Goal: Task Accomplishment & Management: Use online tool/utility

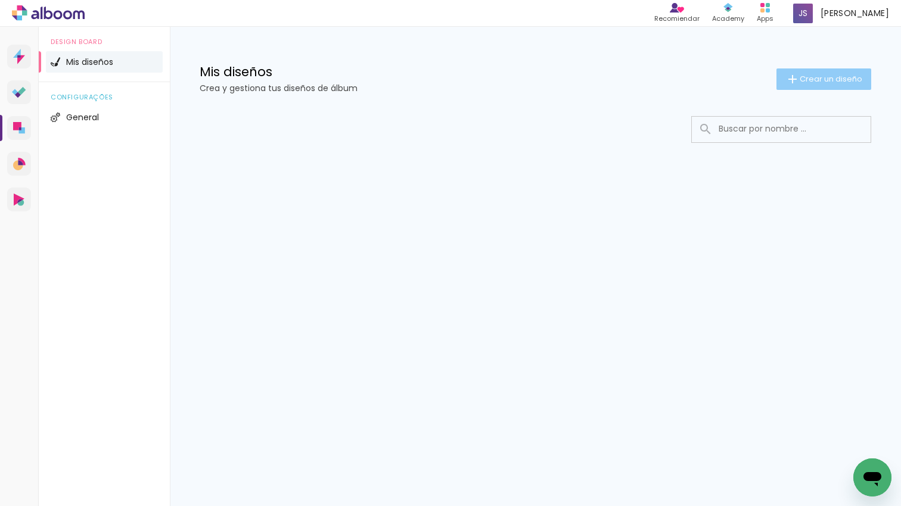
click at [836, 80] on span "Crear un diseño" at bounding box center [831, 79] width 63 height 8
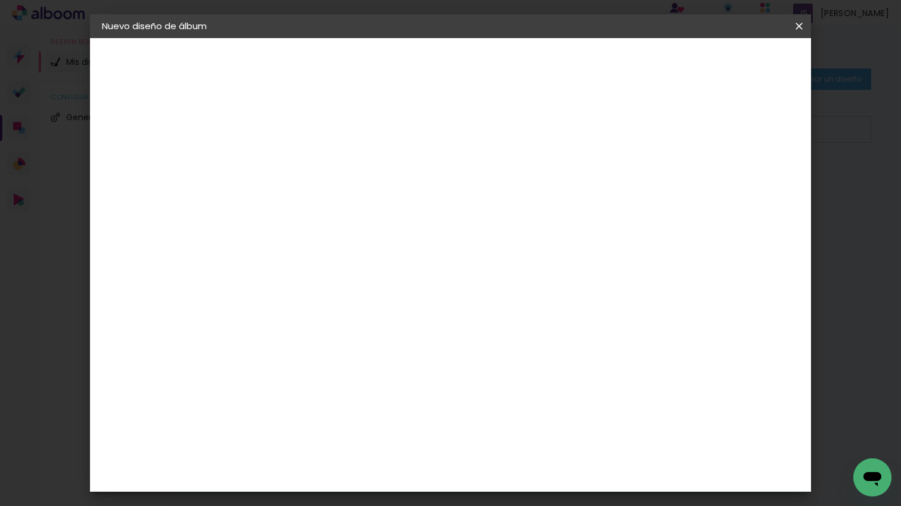
click at [297, 159] on input at bounding box center [297, 160] width 0 height 18
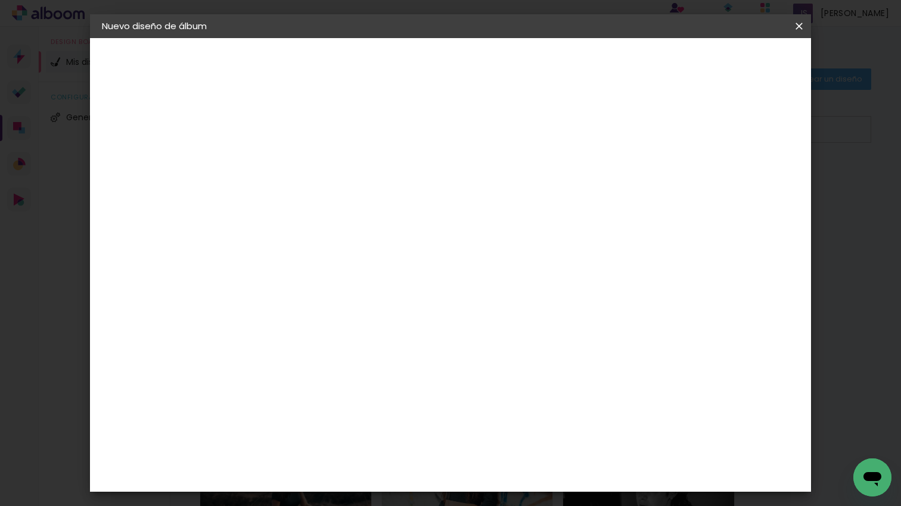
type input "luz"
type paper-input "luz"
drag, startPoint x: 767, startPoint y: 63, endPoint x: 737, endPoint y: 95, distance: 44.3
click at [0, 0] on slot "Avanzar" at bounding box center [0, 0] width 0 height 0
click at [500, 181] on paper-item "Tamaño libre" at bounding box center [443, 181] width 111 height 26
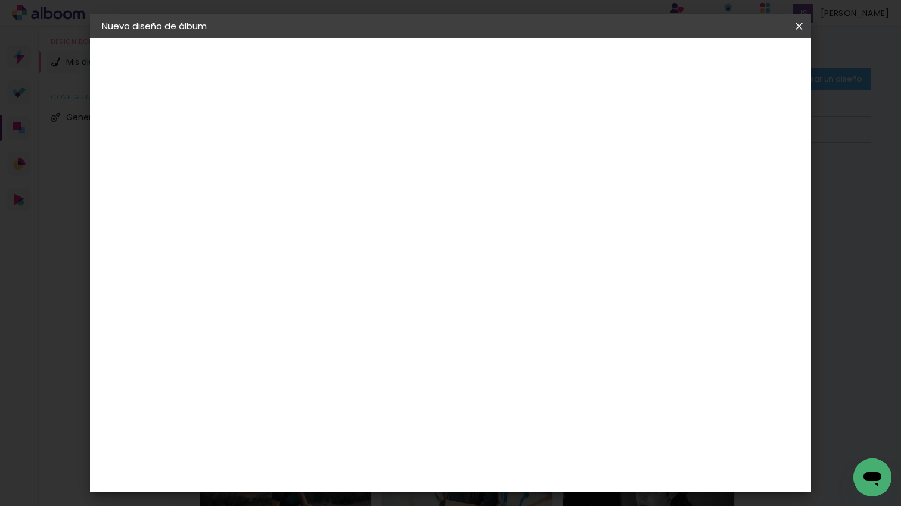
drag, startPoint x: 780, startPoint y: 50, endPoint x: 770, endPoint y: 64, distance: 17.9
click at [517, 50] on header "Proveedor Elija un proveedor o avance con el tamaño libre. Volver Avanzar" at bounding box center [381, 78] width 272 height 80
click at [0, 0] on slot "Avanzar" at bounding box center [0, 0] width 0 height 0
click at [533, 469] on input "60" at bounding box center [520, 474] width 31 height 18
type input "6"
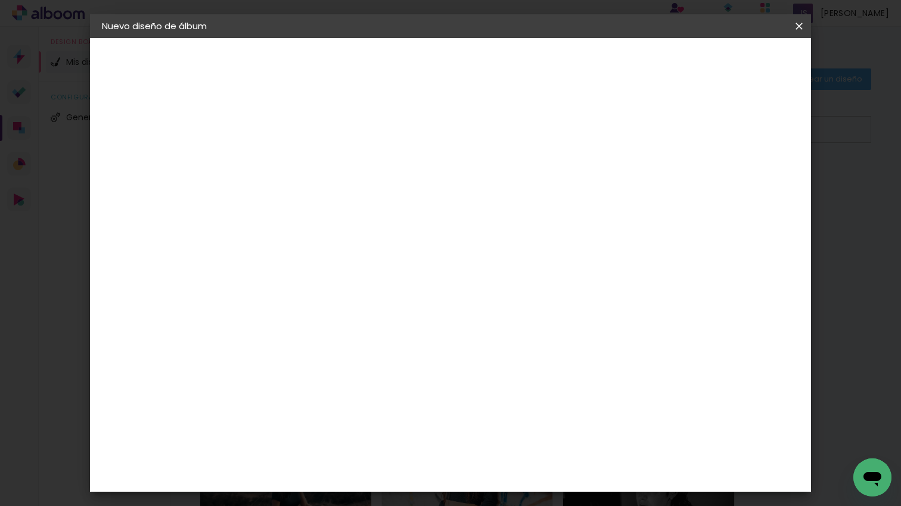
scroll to position [90, 0]
type input "3"
type input "45"
type paper-input "45"
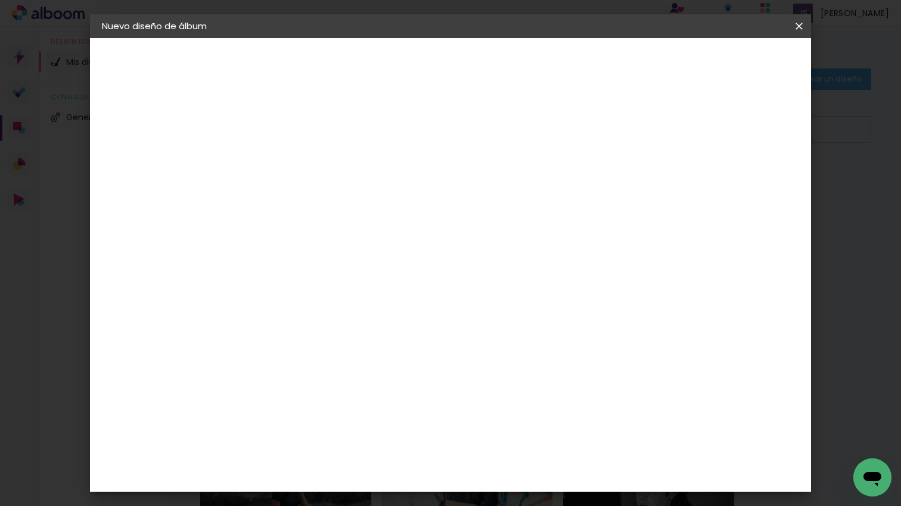
click at [733, 60] on span "Empezar diseño" at bounding box center [700, 63] width 66 height 8
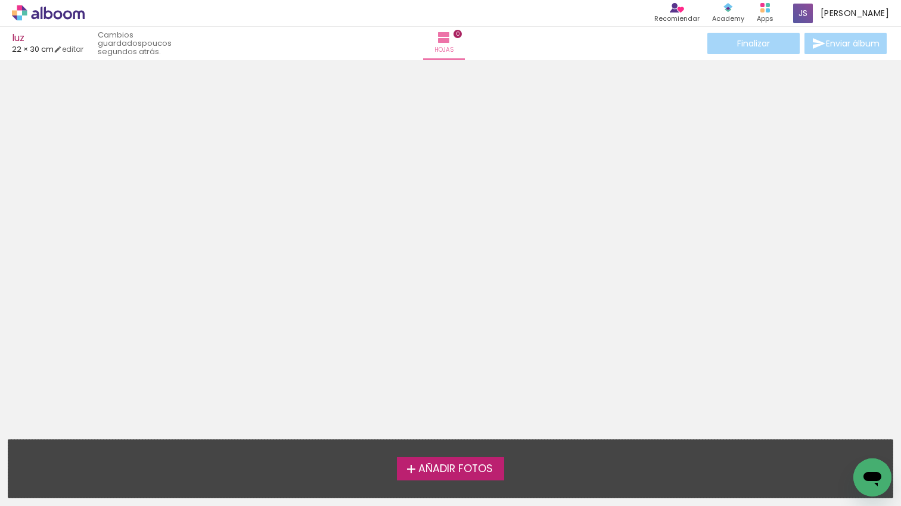
click at [459, 472] on span "Añadir Fotos" at bounding box center [455, 469] width 74 height 11
click at [0, 0] on input "file" at bounding box center [0, 0] width 0 height 0
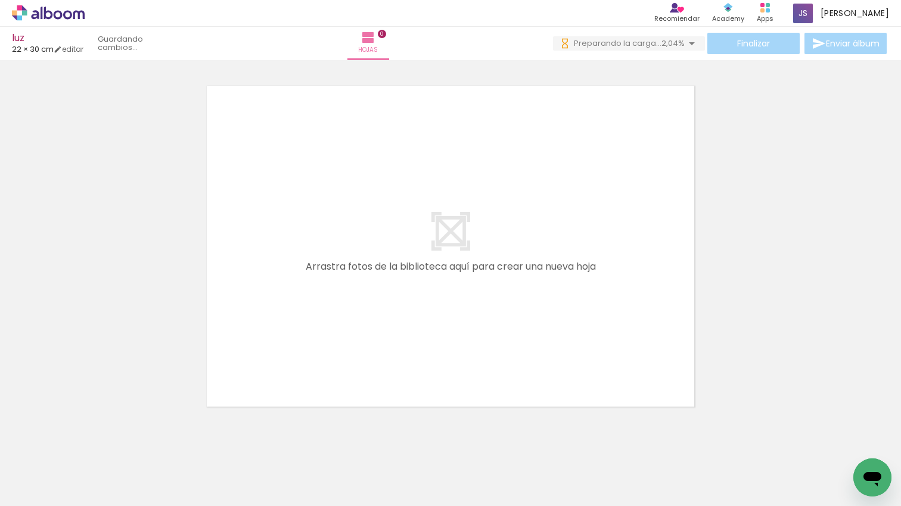
scroll to position [14, 0]
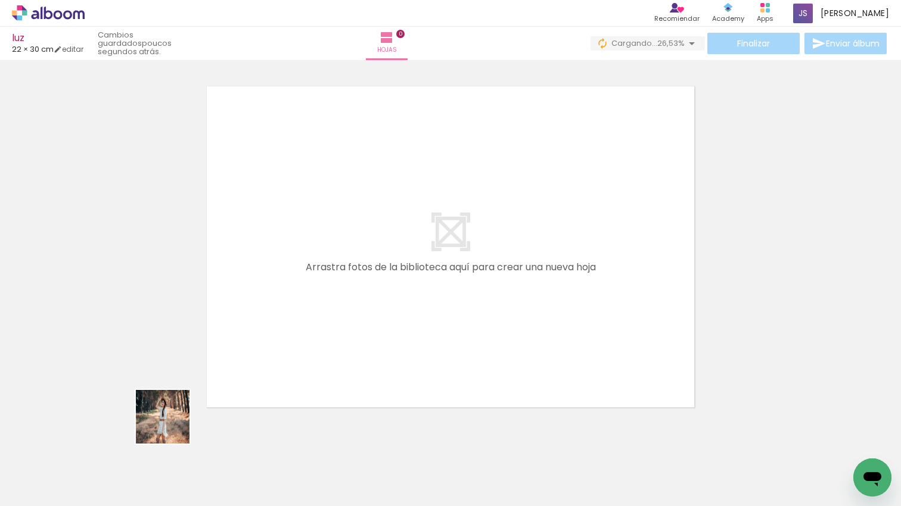
drag, startPoint x: 128, startPoint y: 469, endPoint x: 263, endPoint y: 474, distance: 134.7
click at [330, 306] on quentale-workspace at bounding box center [450, 253] width 901 height 506
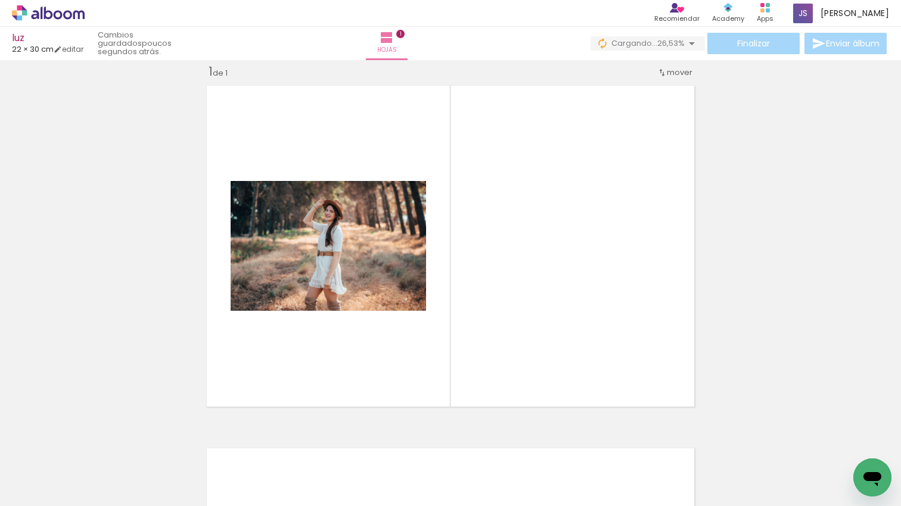
scroll to position [15, 0]
drag, startPoint x: 321, startPoint y: 323, endPoint x: 278, endPoint y: 393, distance: 81.8
click at [322, 321] on quentale-workspace at bounding box center [450, 253] width 901 height 506
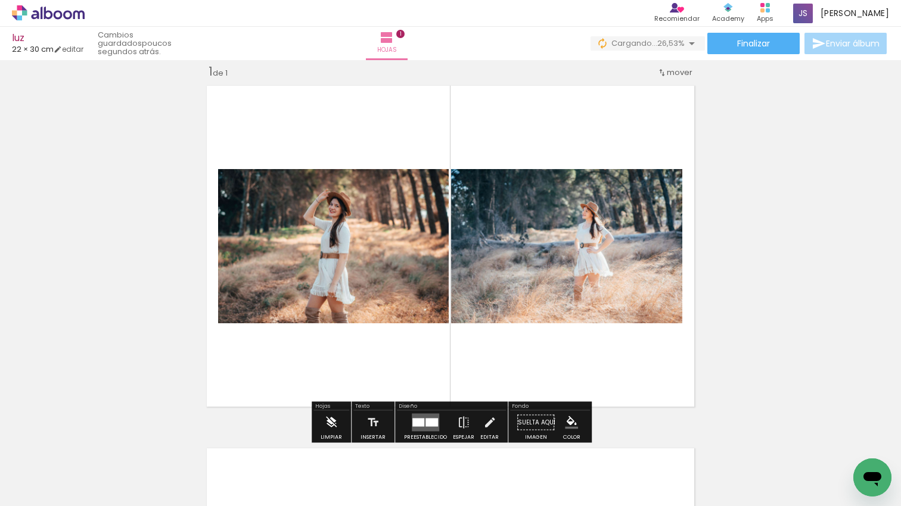
drag, startPoint x: 250, startPoint y: 396, endPoint x: 342, endPoint y: 427, distance: 97.6
click at [312, 352] on quentale-workspace at bounding box center [450, 253] width 901 height 506
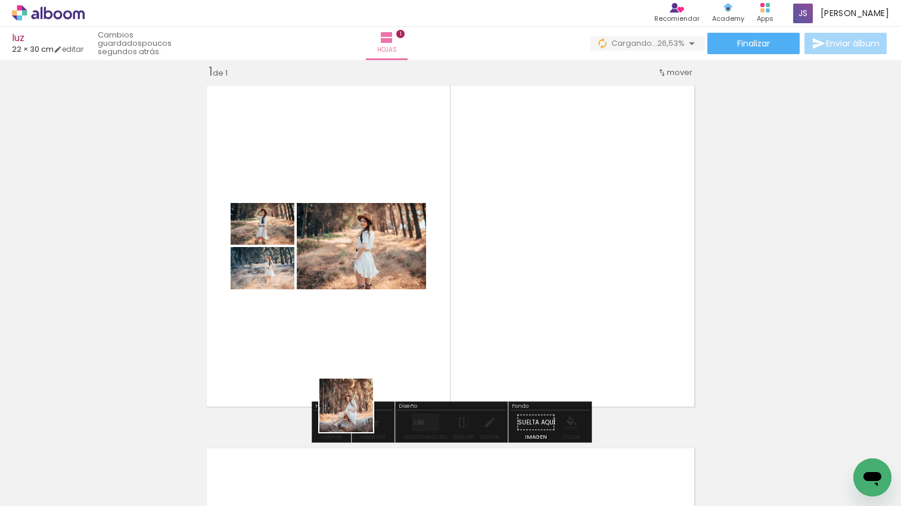
drag, startPoint x: 355, startPoint y: 415, endPoint x: 431, endPoint y: 374, distance: 86.1
click at [399, 340] on quentale-workspace at bounding box center [450, 253] width 901 height 506
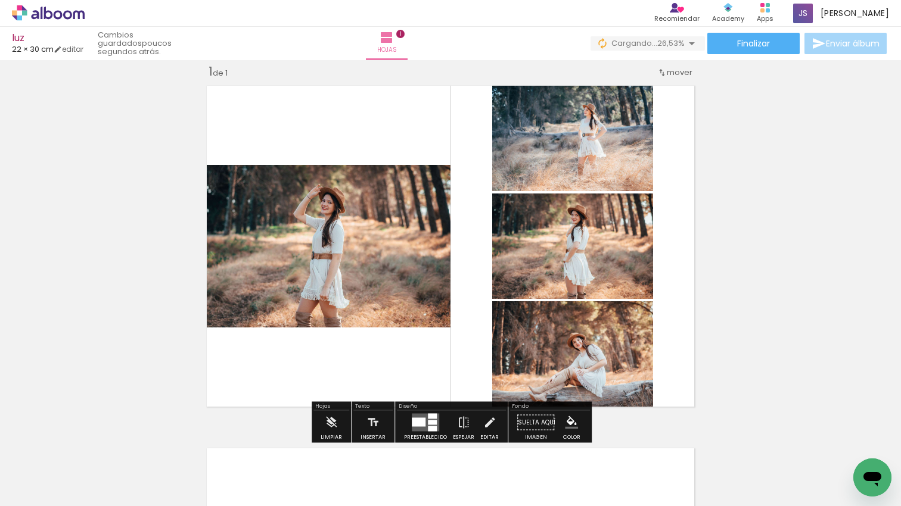
drag, startPoint x: 457, startPoint y: 465, endPoint x: 418, endPoint y: 466, distance: 39.4
click at [461, 383] on quentale-workspace at bounding box center [450, 253] width 901 height 506
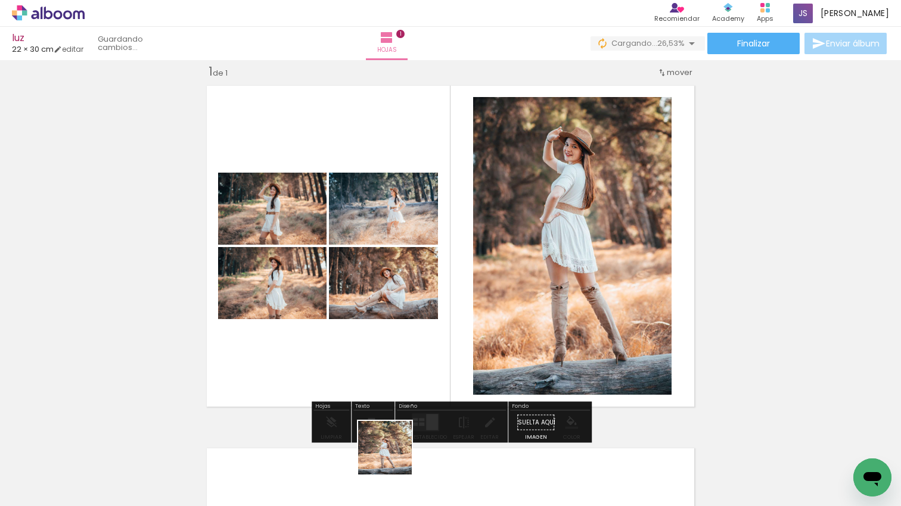
drag, startPoint x: 394, startPoint y: 457, endPoint x: 486, endPoint y: 440, distance: 93.9
click at [465, 353] on quentale-workspace at bounding box center [450, 253] width 901 height 506
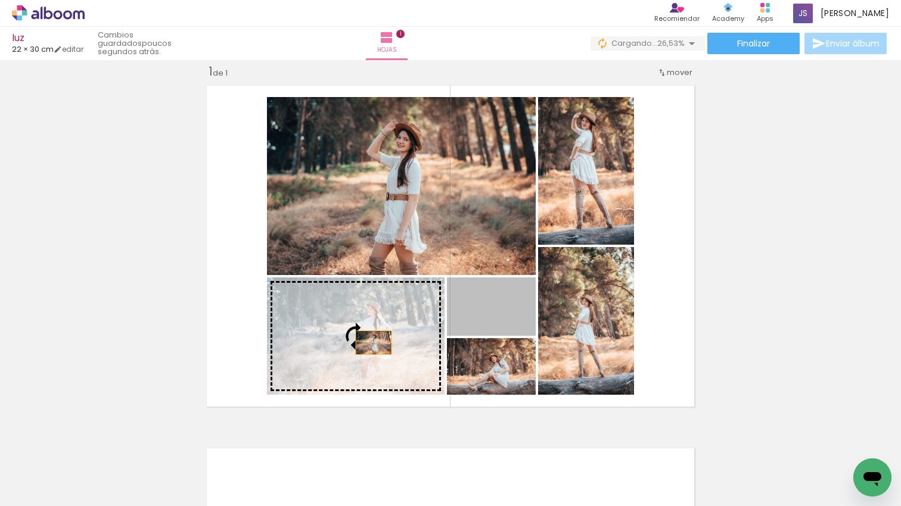
drag, startPoint x: 517, startPoint y: 329, endPoint x: 374, endPoint y: 343, distance: 143.6
click at [0, 0] on slot at bounding box center [0, 0] width 0 height 0
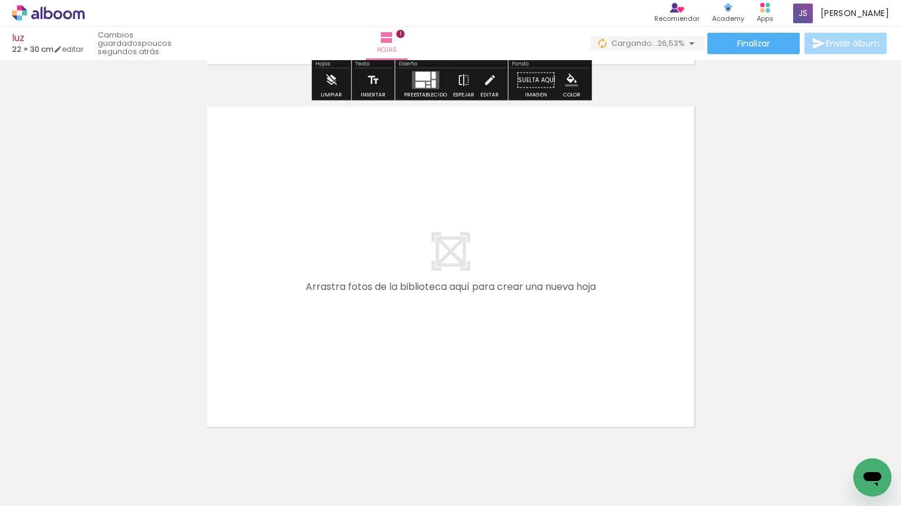
drag, startPoint x: 534, startPoint y: 360, endPoint x: 617, endPoint y: 455, distance: 125.4
click at [535, 359] on quentale-workspace at bounding box center [450, 253] width 901 height 506
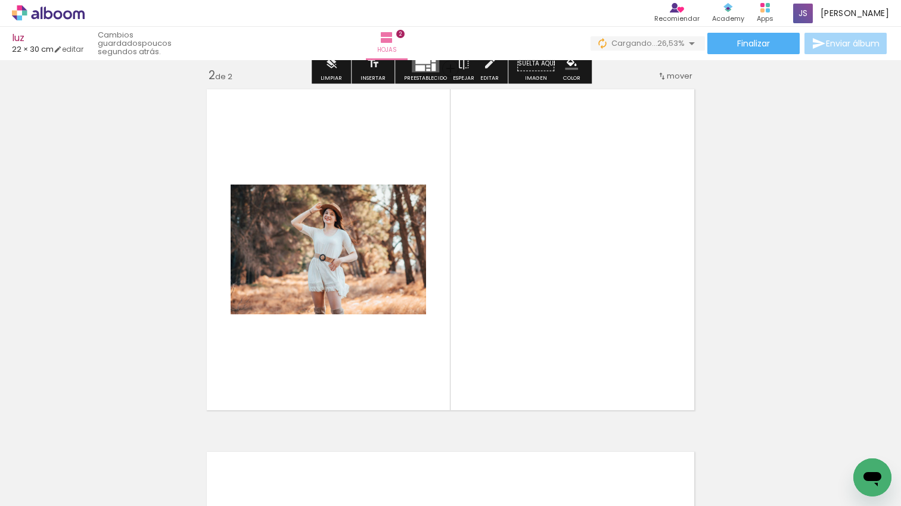
scroll to position [378, 0]
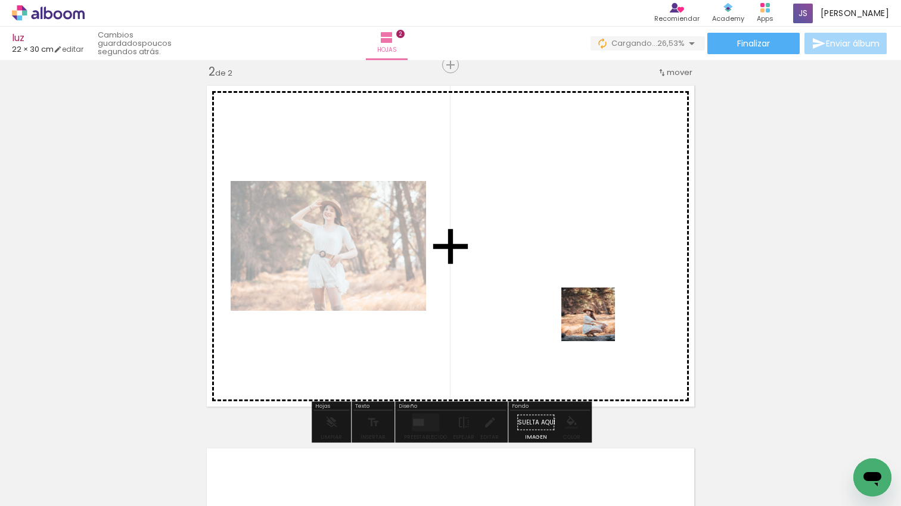
click at [597, 323] on quentale-workspace at bounding box center [450, 253] width 901 height 506
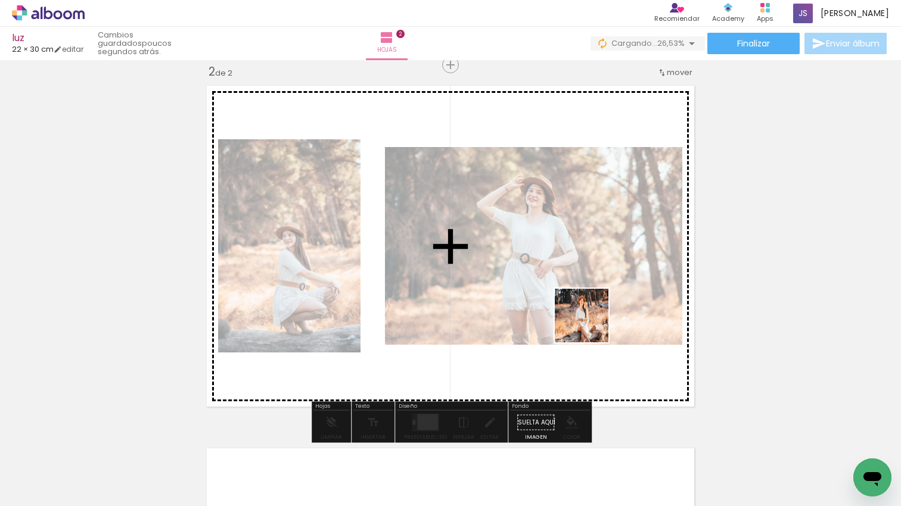
drag, startPoint x: 651, startPoint y: 428, endPoint x: 590, endPoint y: 325, distance: 119.6
click at [590, 325] on quentale-workspace at bounding box center [450, 253] width 901 height 506
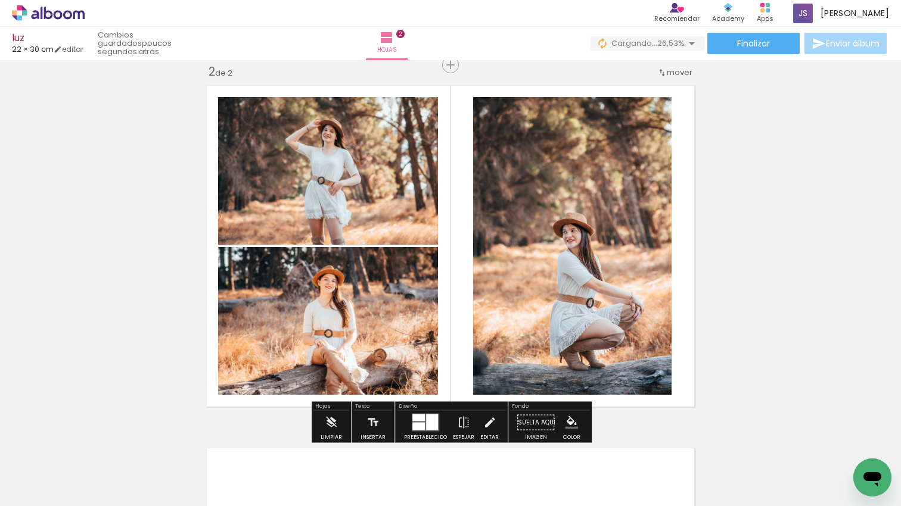
click at [592, 338] on quentale-workspace at bounding box center [450, 253] width 901 height 506
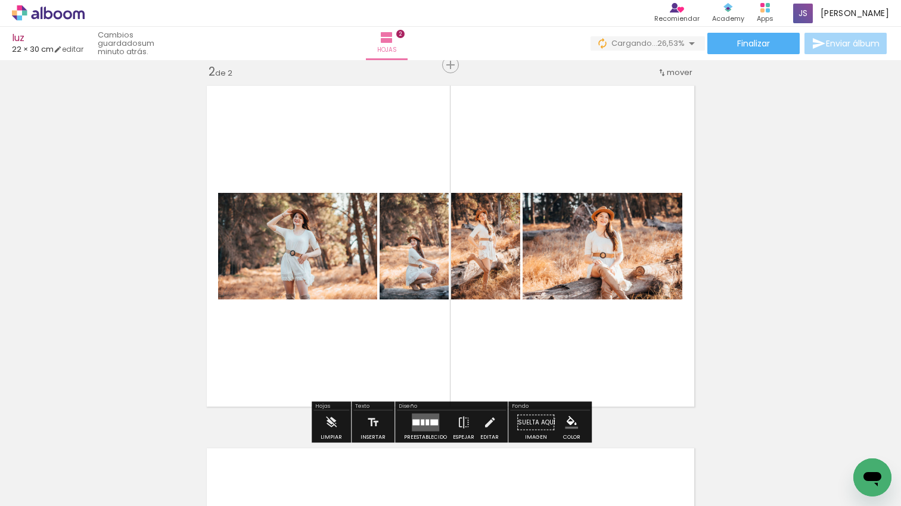
click at [537, 336] on quentale-workspace at bounding box center [450, 253] width 901 height 506
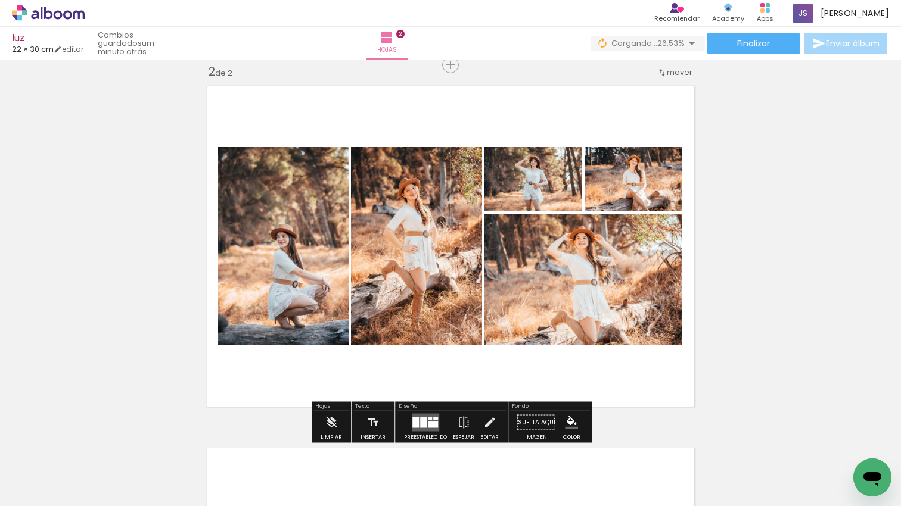
scroll to position [0, 332]
drag, startPoint x: 433, startPoint y: 417, endPoint x: 515, endPoint y: 388, distance: 87.2
click at [433, 418] on div at bounding box center [435, 419] width 5 height 3
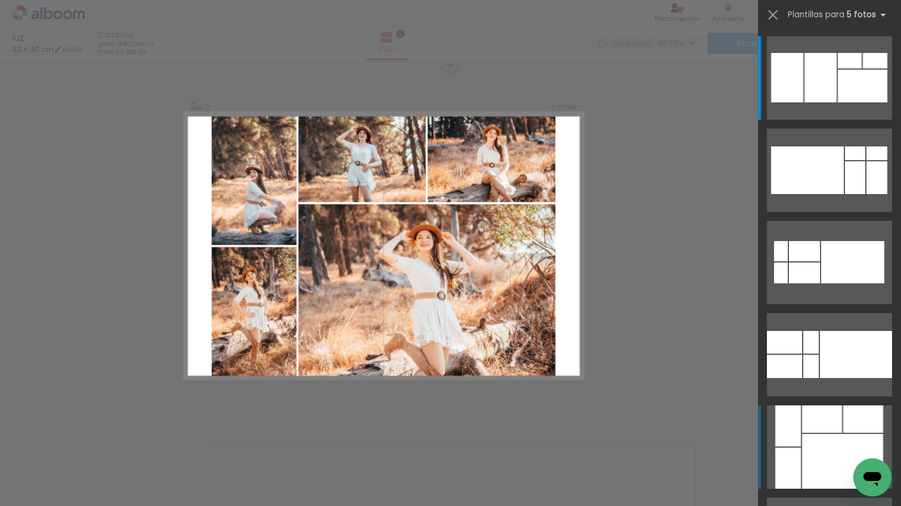
click at [820, 418] on div at bounding box center [822, 419] width 40 height 27
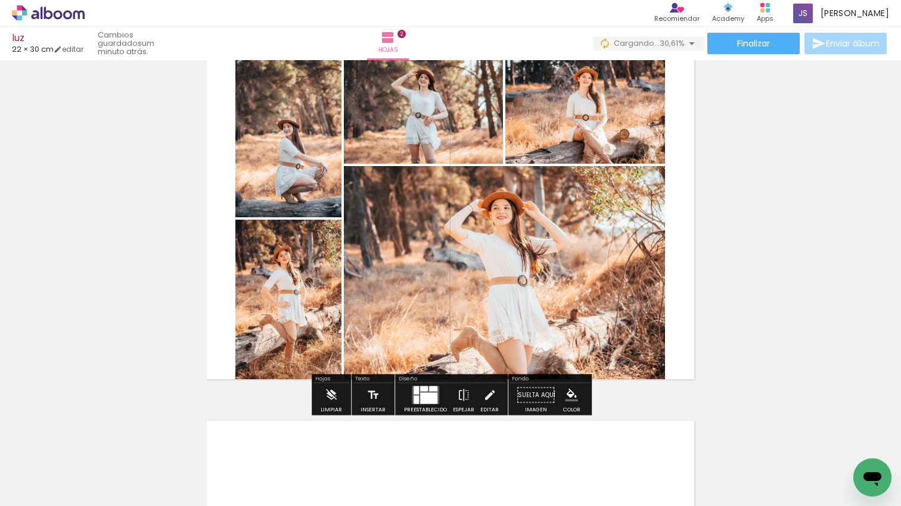
scroll to position [406, 0]
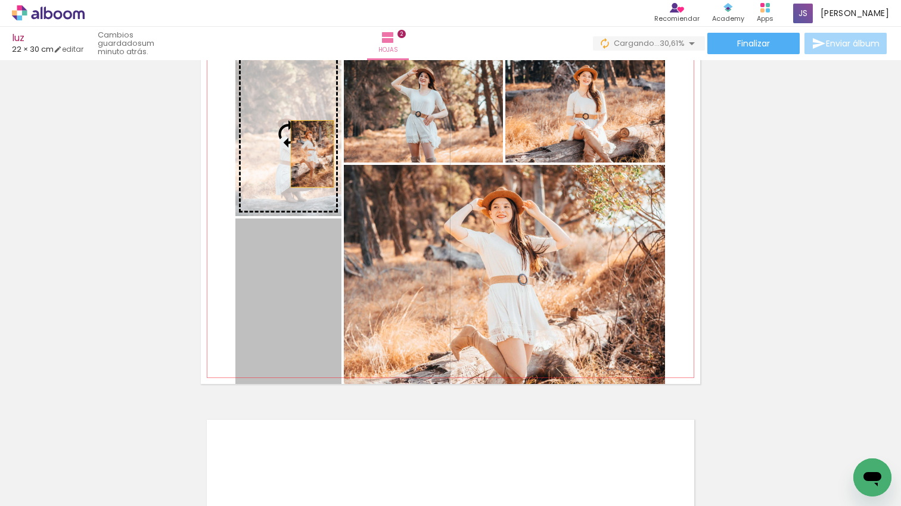
drag, startPoint x: 312, startPoint y: 154, endPoint x: 310, endPoint y: 136, distance: 17.4
click at [0, 0] on slot at bounding box center [0, 0] width 0 height 0
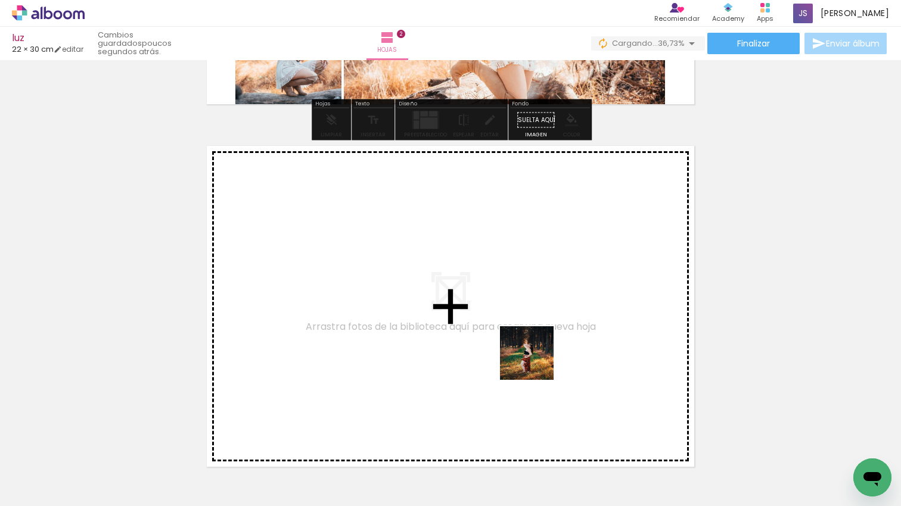
drag, startPoint x: 536, startPoint y: 362, endPoint x: 536, endPoint y: 355, distance: 7.2
click at [536, 355] on quentale-workspace at bounding box center [450, 253] width 901 height 506
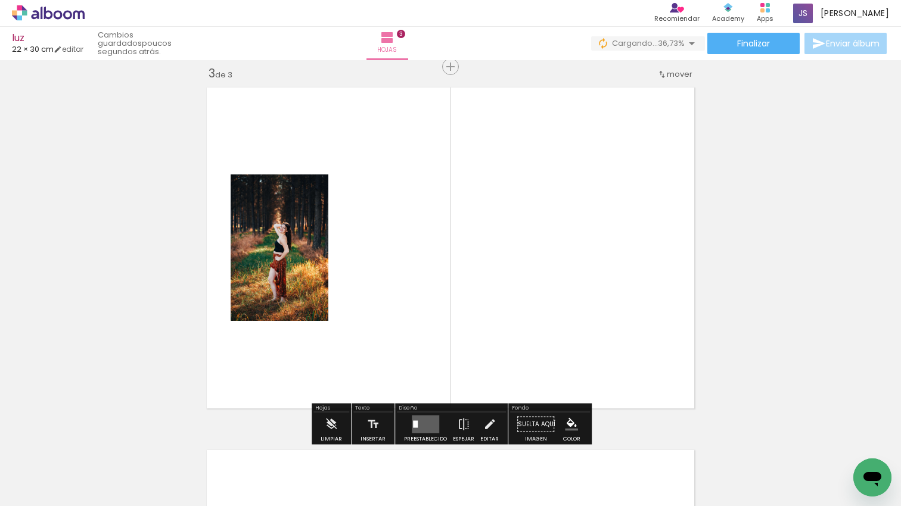
scroll to position [741, 0]
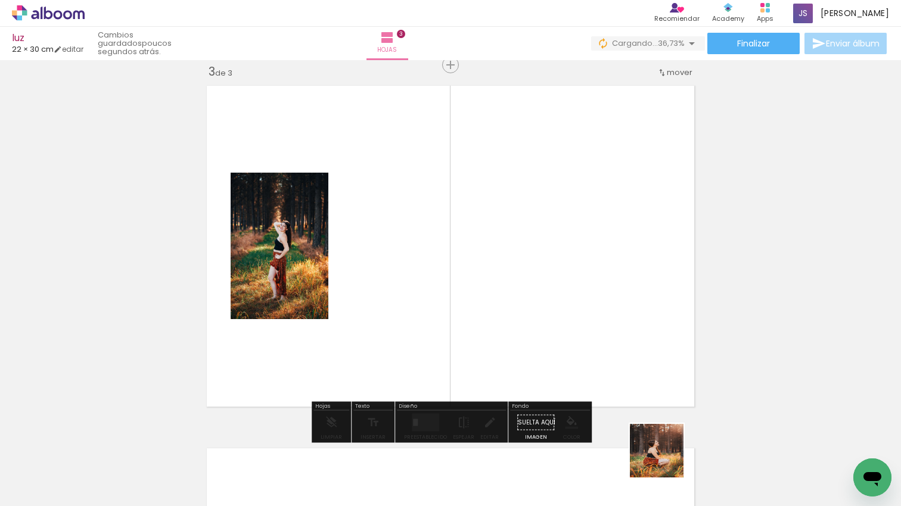
drag, startPoint x: 665, startPoint y: 460, endPoint x: 606, endPoint y: 449, distance: 59.9
click at [641, 384] on quentale-workspace at bounding box center [450, 253] width 901 height 506
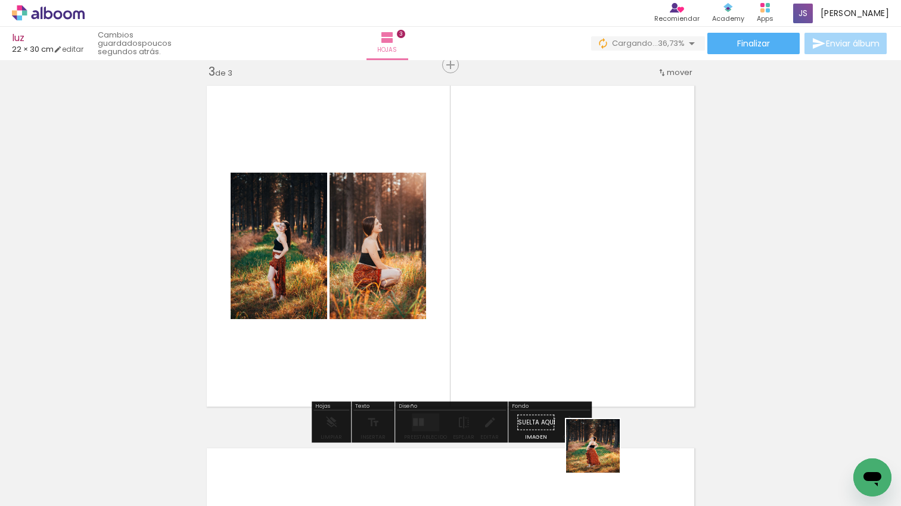
drag, startPoint x: 602, startPoint y: 455, endPoint x: 678, endPoint y: 492, distance: 84.7
click at [603, 354] on quentale-workspace at bounding box center [450, 253] width 901 height 506
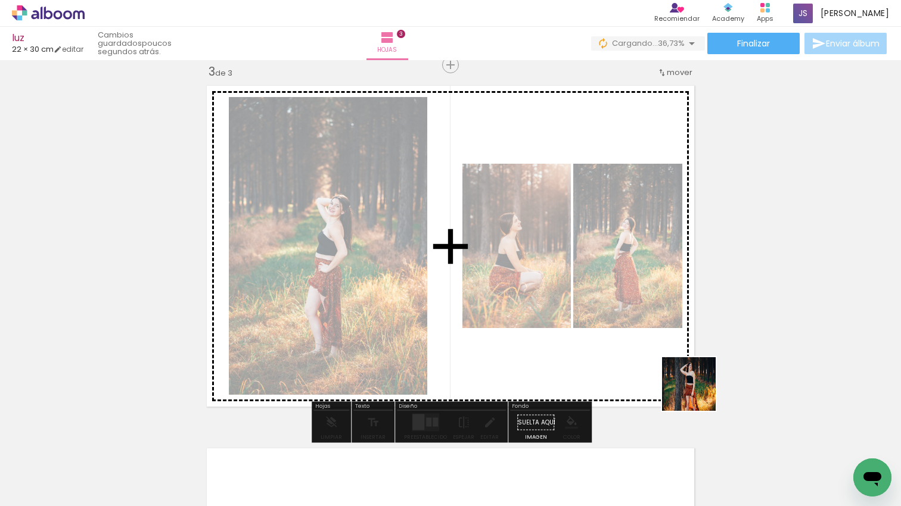
drag, startPoint x: 698, startPoint y: 393, endPoint x: 752, endPoint y: 422, distance: 61.6
click at [654, 324] on quentale-workspace at bounding box center [450, 253] width 901 height 506
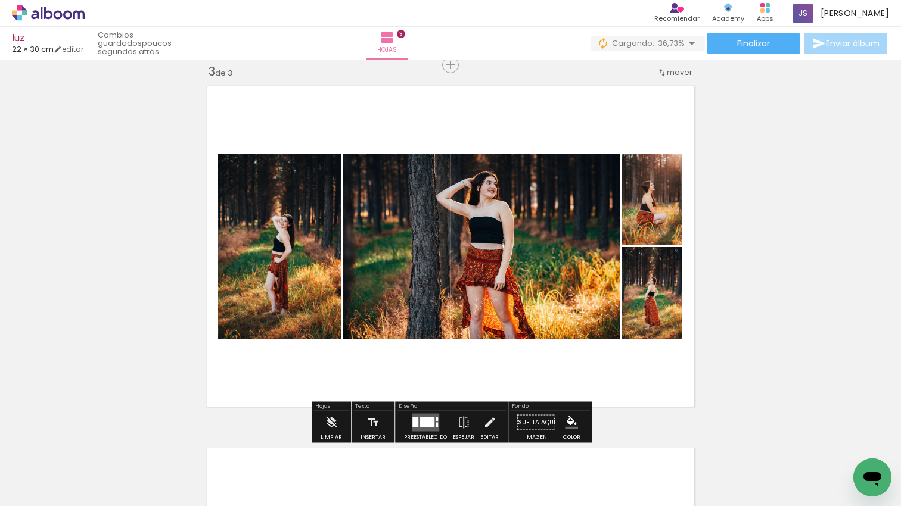
drag, startPoint x: 612, startPoint y: 322, endPoint x: 583, endPoint y: 321, distance: 28.7
click at [581, 305] on quentale-workspace at bounding box center [450, 253] width 901 height 506
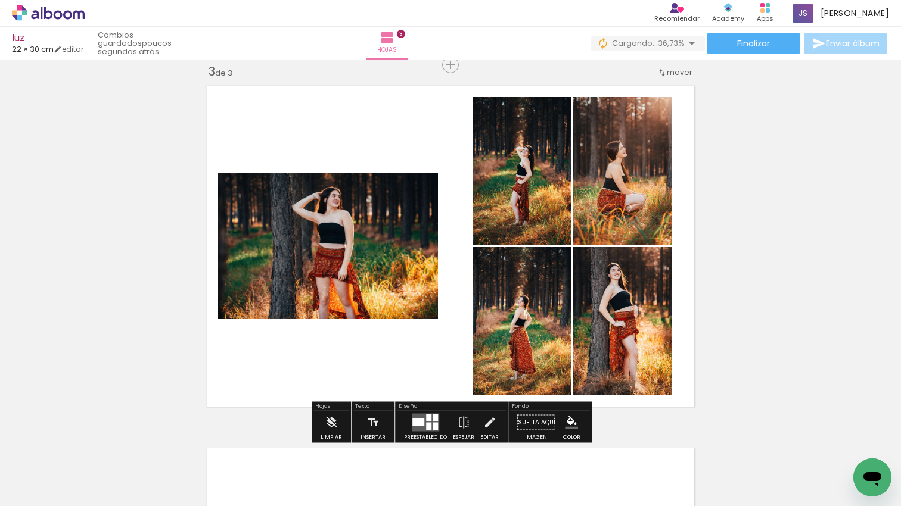
scroll to position [0, 594]
click at [419, 419] on div at bounding box center [418, 423] width 12 height 8
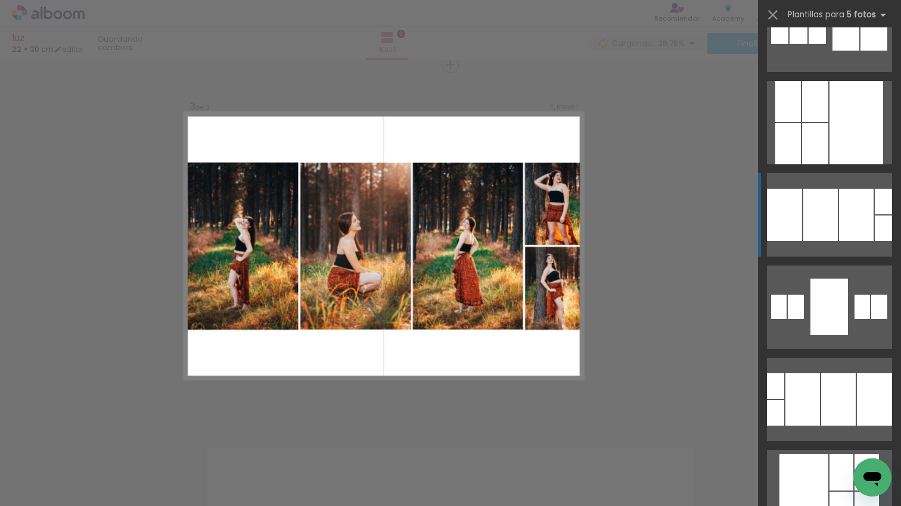
scroll to position [4391, 0]
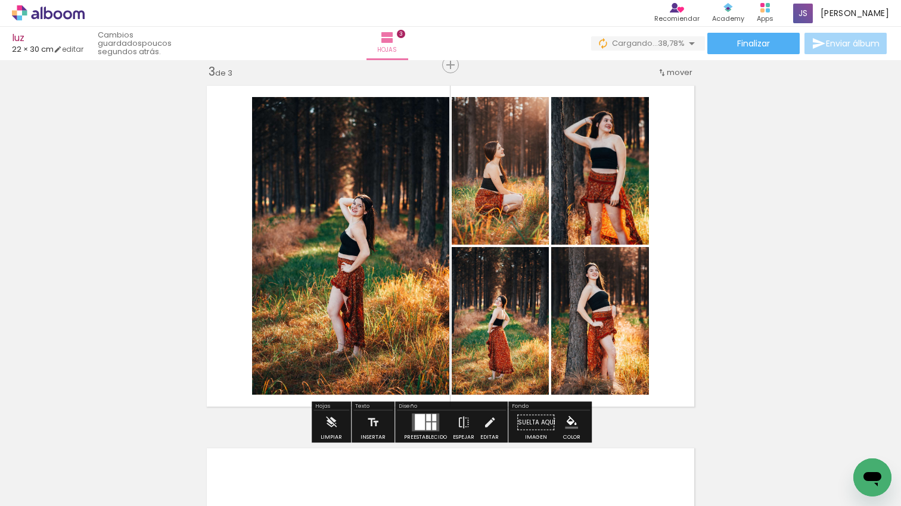
drag, startPoint x: 531, startPoint y: 191, endPoint x: 443, endPoint y: 207, distance: 89.2
click at [0, 0] on slot at bounding box center [0, 0] width 0 height 0
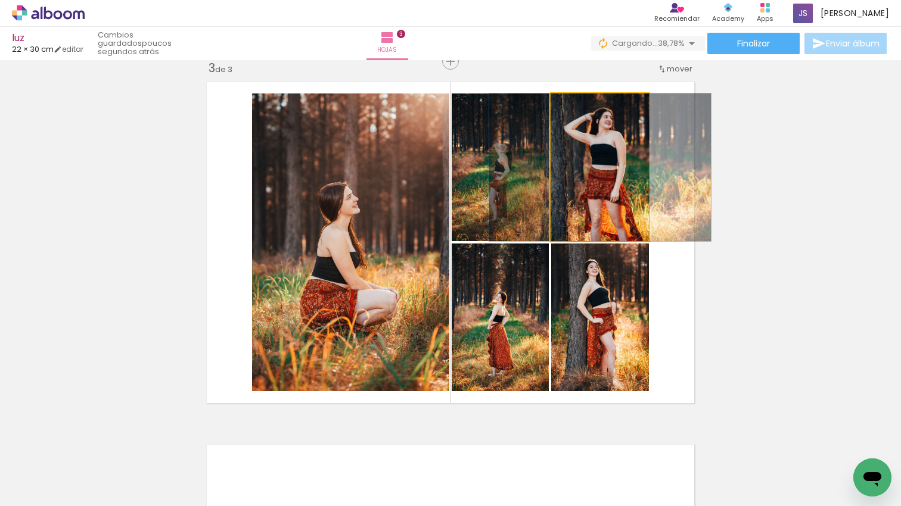
click at [635, 178] on quentale-photo at bounding box center [600, 168] width 98 height 148
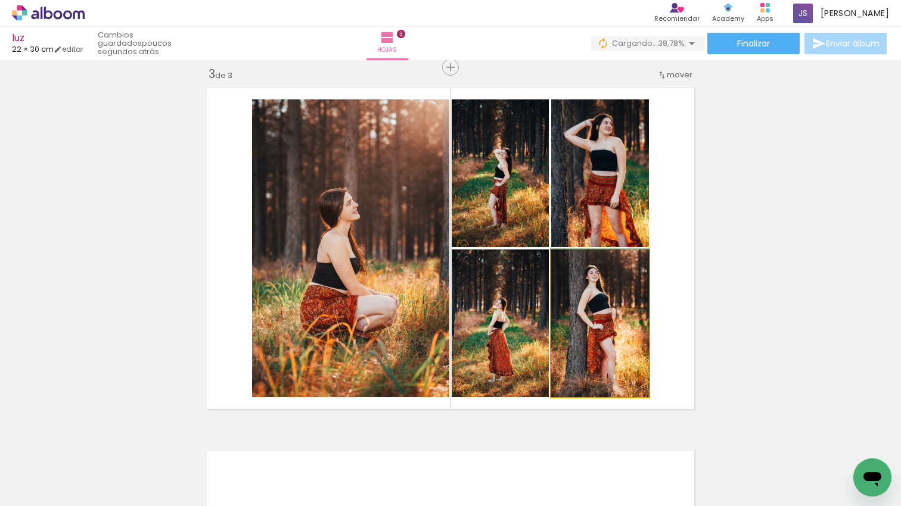
drag, startPoint x: 605, startPoint y: 368, endPoint x: 542, endPoint y: 342, distance: 68.7
click at [605, 368] on div at bounding box center [599, 324] width 99 height 148
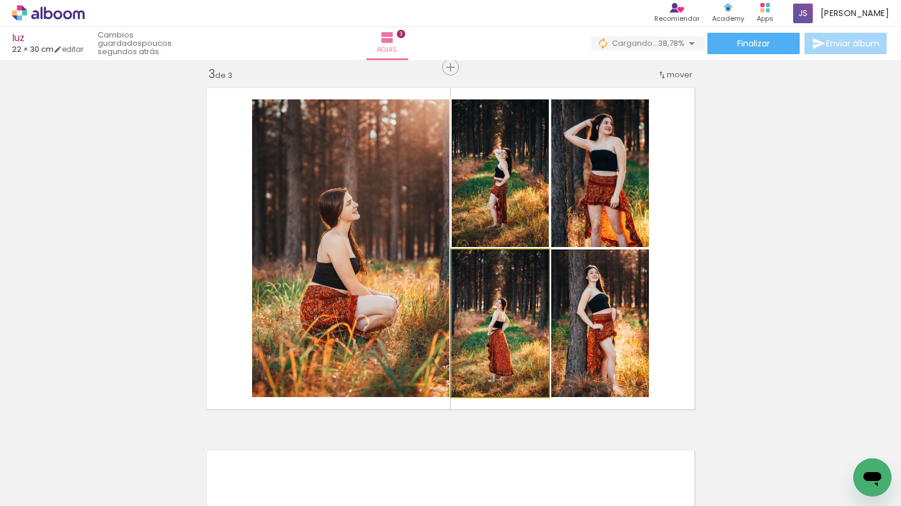
click at [511, 335] on quentale-photo at bounding box center [500, 324] width 97 height 148
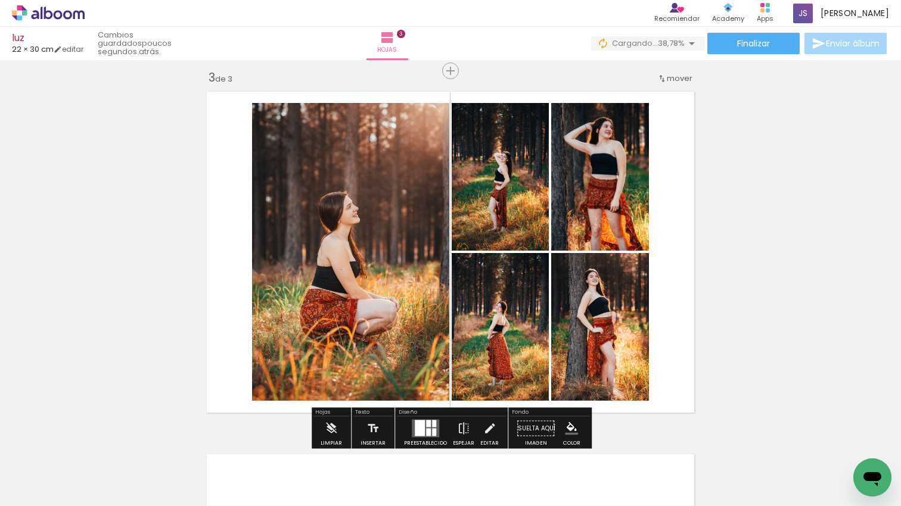
scroll to position [733, 0]
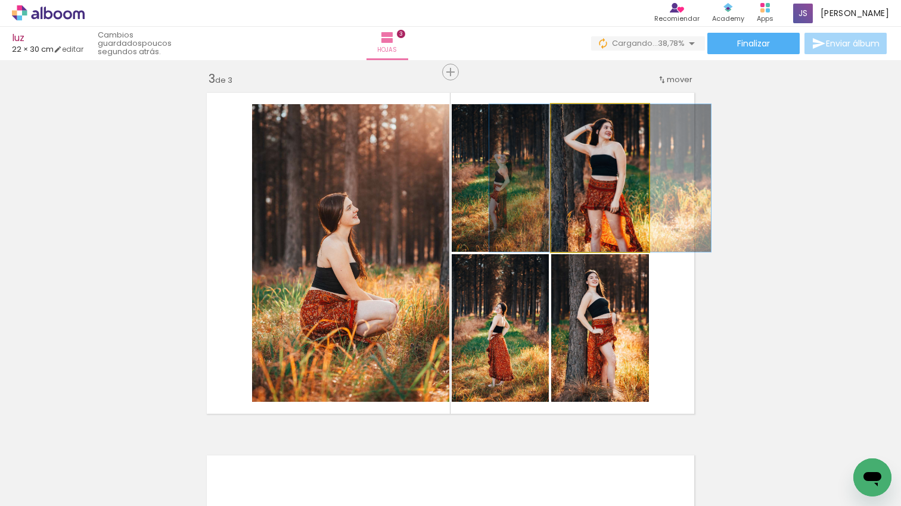
click at [604, 157] on quentale-photo at bounding box center [600, 178] width 98 height 148
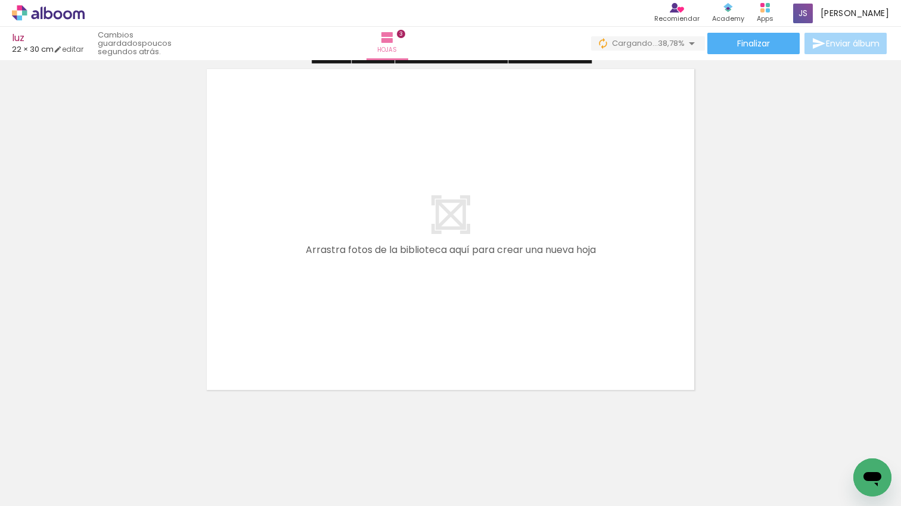
drag, startPoint x: 561, startPoint y: 372, endPoint x: 656, endPoint y: 503, distance: 161.2
click at [555, 307] on quentale-workspace at bounding box center [450, 253] width 901 height 506
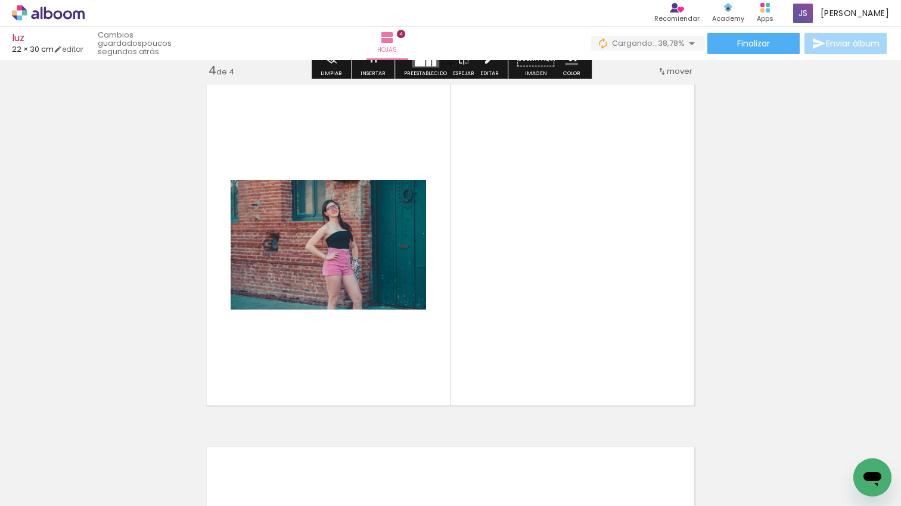
scroll to position [1103, 0]
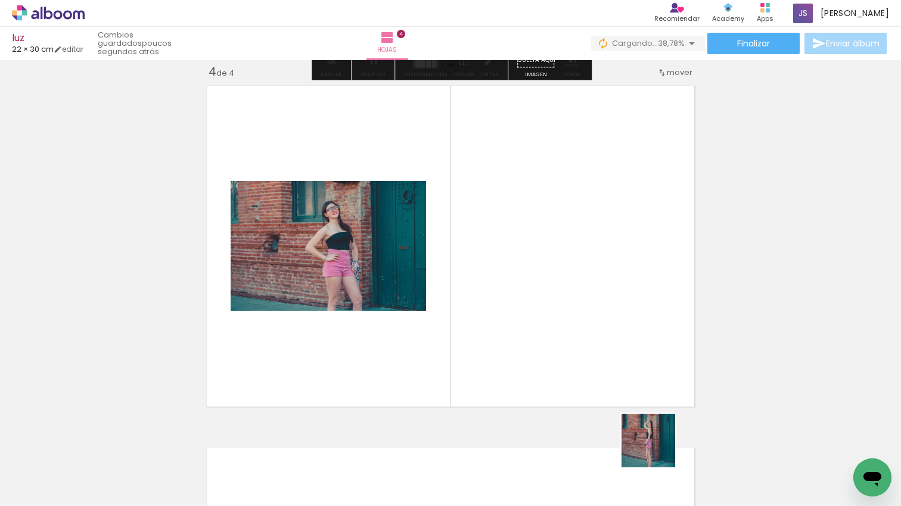
drag, startPoint x: 657, startPoint y: 450, endPoint x: 652, endPoint y: 351, distance: 99.0
click at [584, 281] on quentale-workspace at bounding box center [450, 253] width 901 height 506
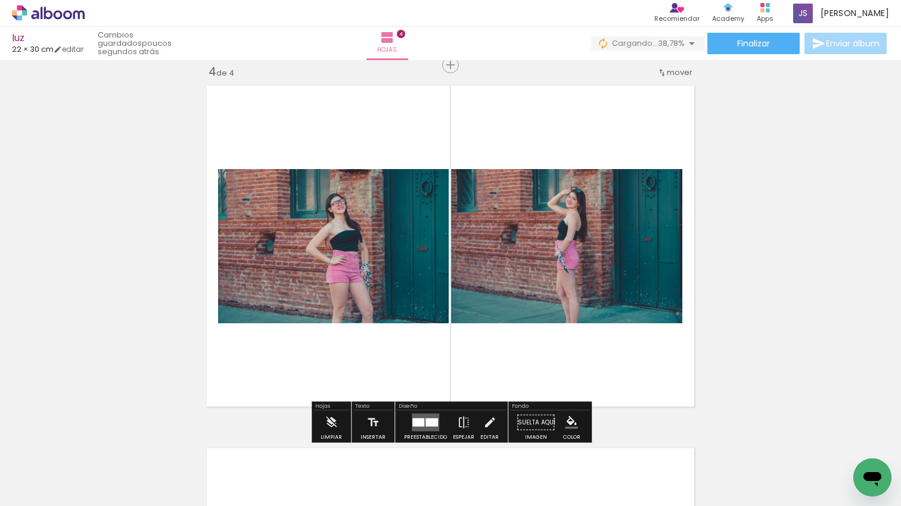
drag, startPoint x: 685, startPoint y: 402, endPoint x: 716, endPoint y: 441, distance: 50.1
click at [580, 303] on quentale-workspace at bounding box center [450, 253] width 901 height 506
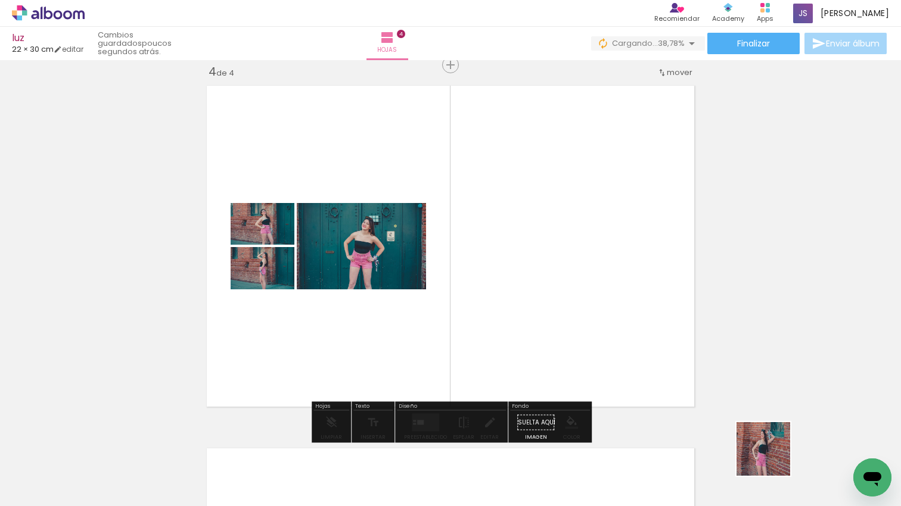
drag, startPoint x: 786, startPoint y: 471, endPoint x: 497, endPoint y: 283, distance: 344.0
click at [497, 283] on quentale-workspace at bounding box center [450, 253] width 901 height 506
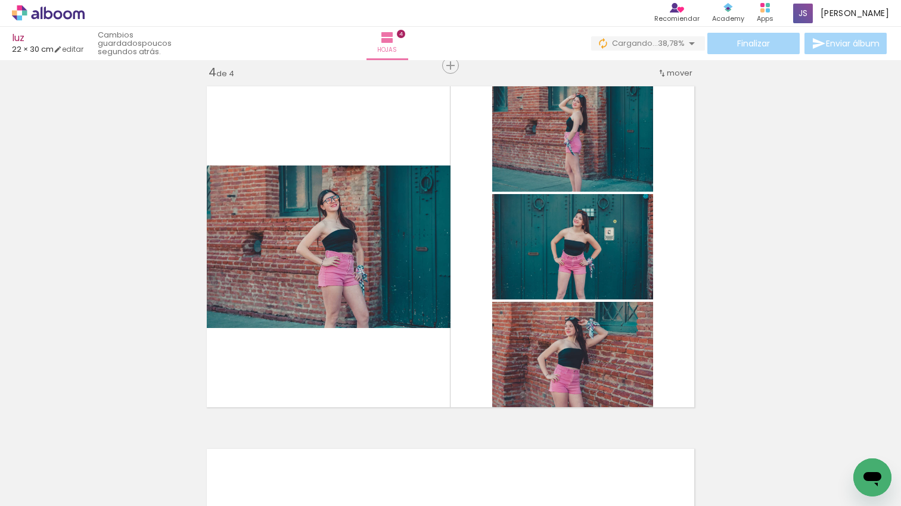
scroll to position [0, 1190]
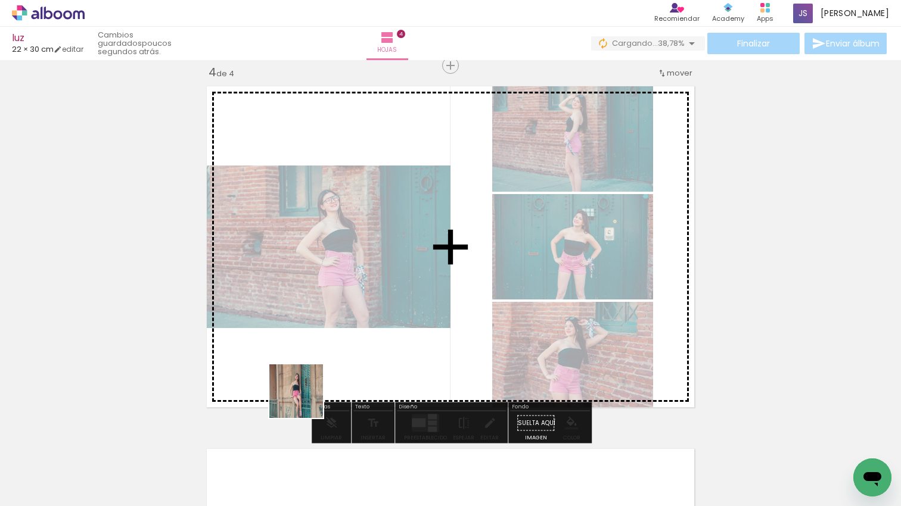
drag, startPoint x: 287, startPoint y: 437, endPoint x: 305, endPoint y: 400, distance: 41.0
click at [305, 400] on quentale-workspace at bounding box center [450, 253] width 901 height 506
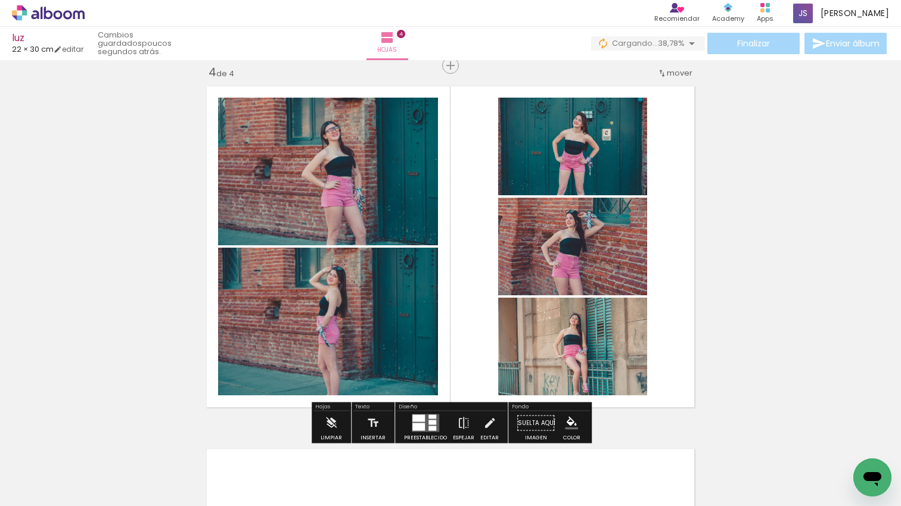
drag, startPoint x: 346, startPoint y: 381, endPoint x: 385, endPoint y: 377, distance: 39.5
click at [374, 313] on quentale-workspace at bounding box center [450, 253] width 901 height 506
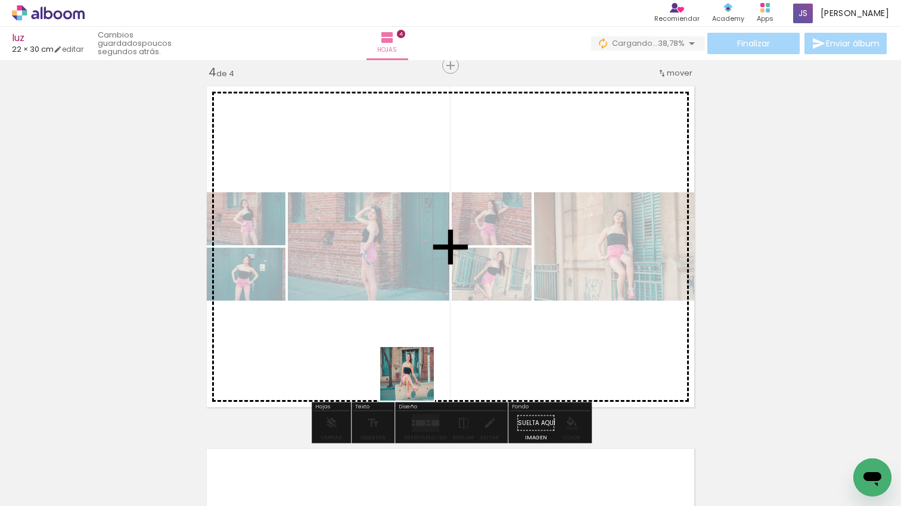
drag, startPoint x: 416, startPoint y: 383, endPoint x: 427, endPoint y: 335, distance: 49.6
click at [427, 334] on quentale-workspace at bounding box center [450, 253] width 901 height 506
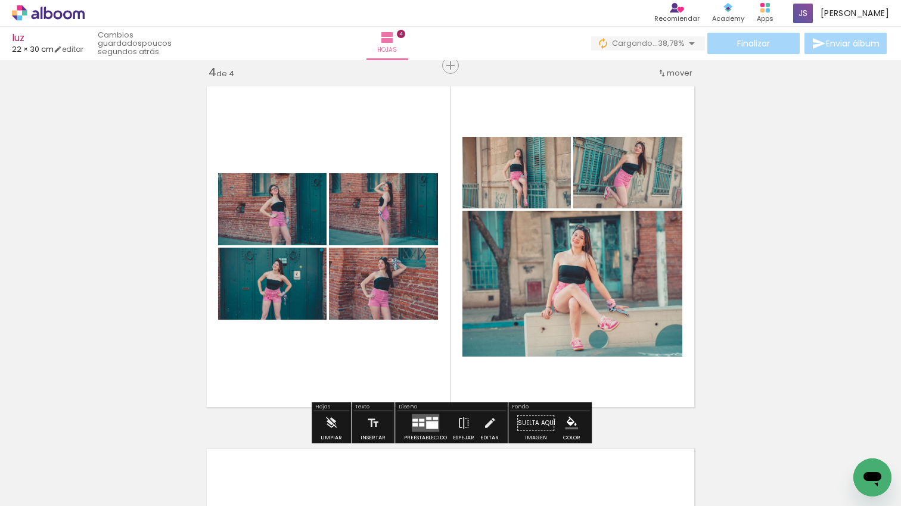
scroll to position [0, 1425]
click at [434, 425] on div at bounding box center [432, 426] width 12 height 8
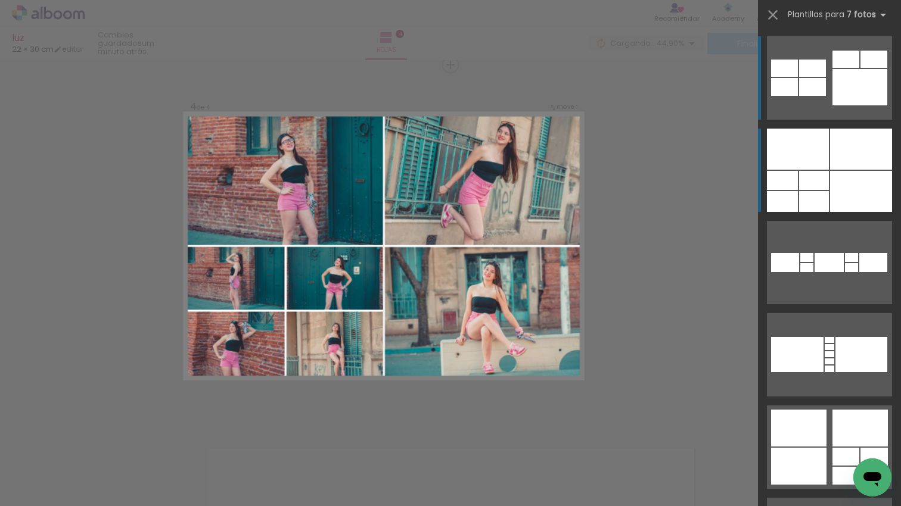
scroll to position [1103, 0]
click at [831, 187] on div at bounding box center [861, 191] width 62 height 41
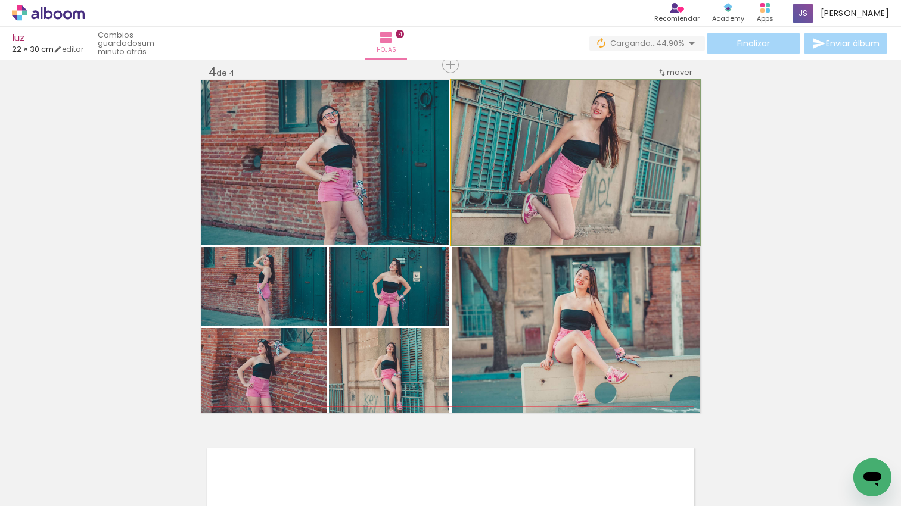
drag, startPoint x: 557, startPoint y: 149, endPoint x: 564, endPoint y: 170, distance: 21.9
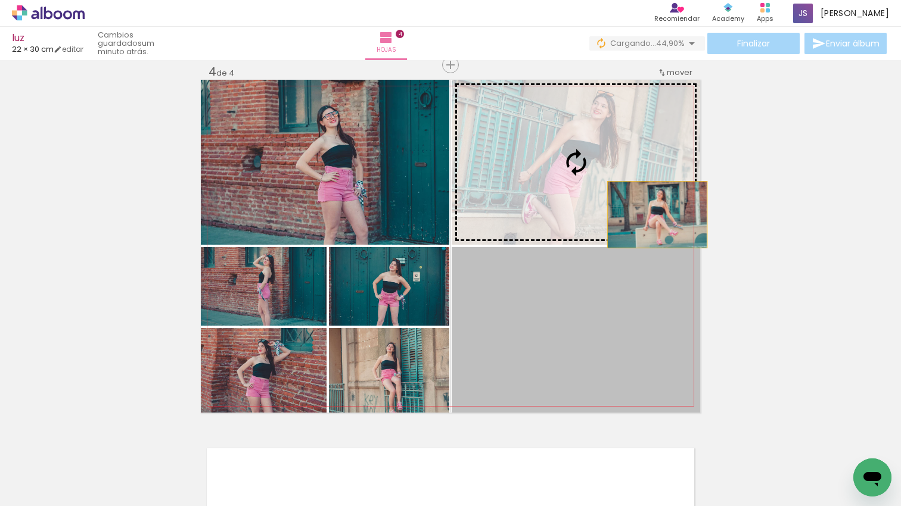
drag, startPoint x: 672, startPoint y: 331, endPoint x: 655, endPoint y: 214, distance: 118.0
click at [0, 0] on slot at bounding box center [0, 0] width 0 height 0
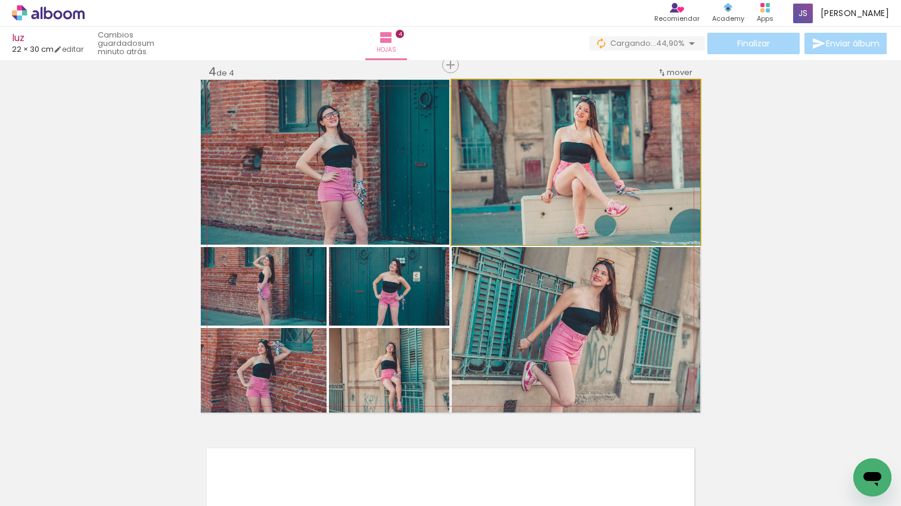
drag, startPoint x: 624, startPoint y: 173, endPoint x: 626, endPoint y: 186, distance: 13.2
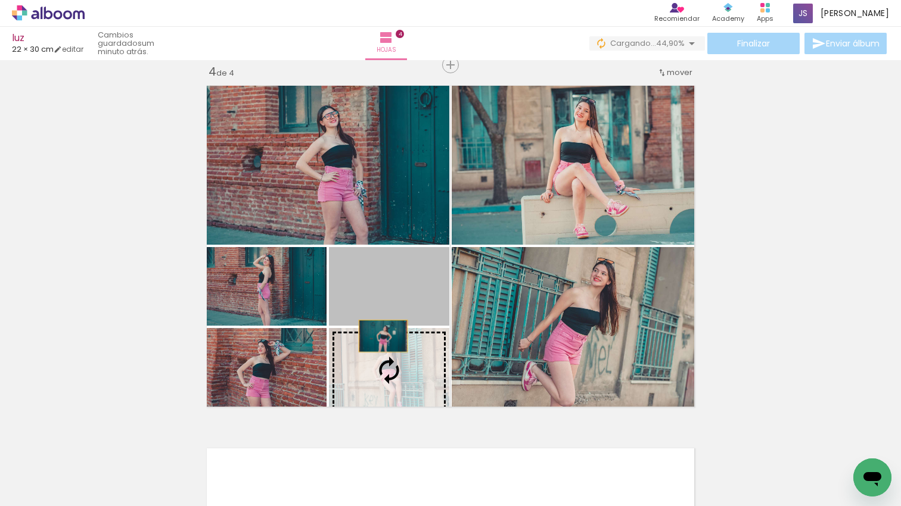
drag, startPoint x: 380, startPoint y: 300, endPoint x: 384, endPoint y: 338, distance: 38.3
click at [0, 0] on slot at bounding box center [0, 0] width 0 height 0
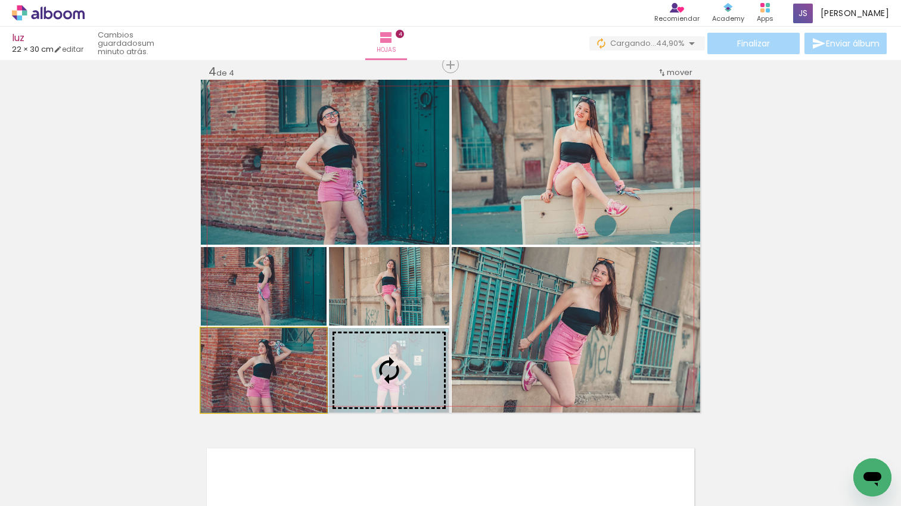
drag, startPoint x: 330, startPoint y: 350, endPoint x: 378, endPoint y: 344, distance: 48.0
click at [0, 0] on slot at bounding box center [0, 0] width 0 height 0
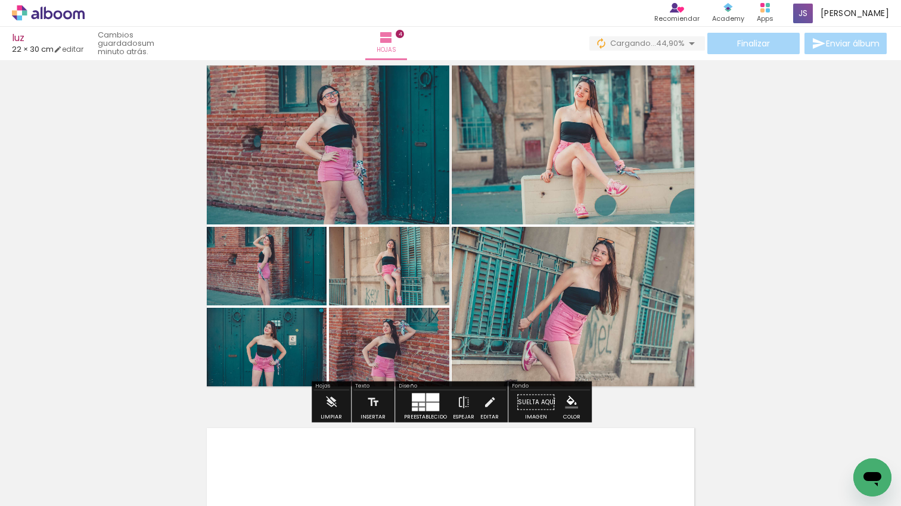
scroll to position [1128, 0]
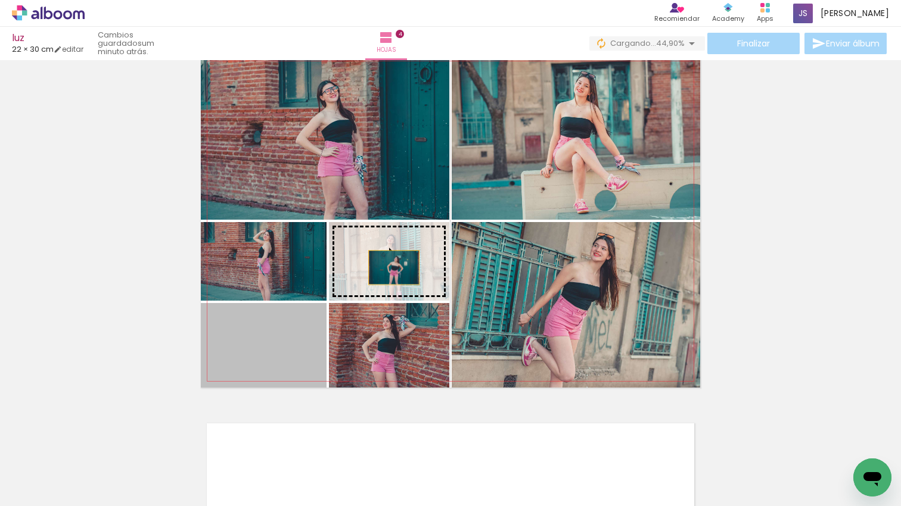
drag, startPoint x: 290, startPoint y: 334, endPoint x: 394, endPoint y: 267, distance: 123.0
click at [0, 0] on slot at bounding box center [0, 0] width 0 height 0
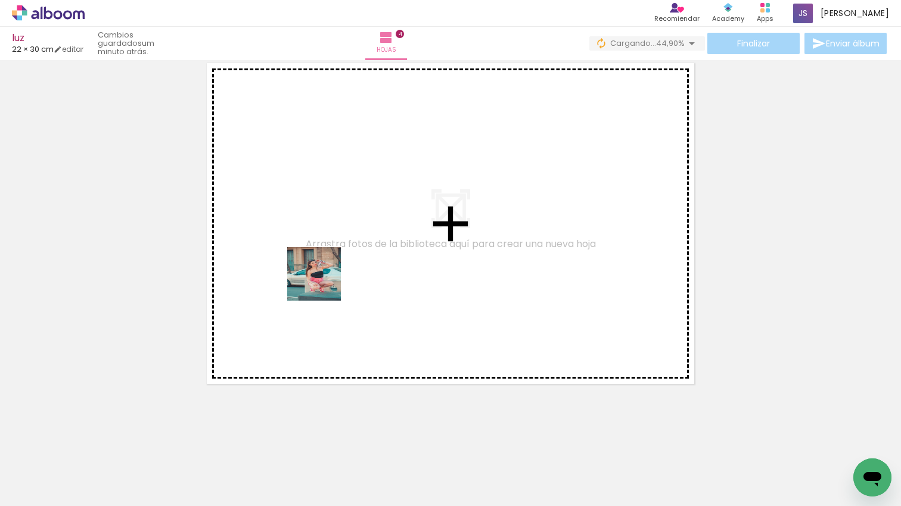
drag, startPoint x: 270, startPoint y: 374, endPoint x: 323, endPoint y: 283, distance: 105.5
click at [323, 283] on quentale-workspace at bounding box center [450, 253] width 901 height 506
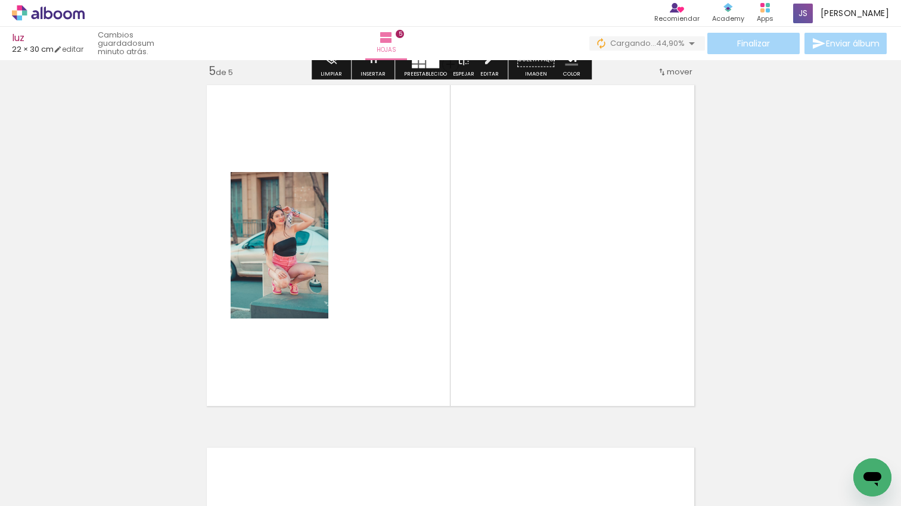
scroll to position [1466, 0]
drag, startPoint x: 338, startPoint y: 285, endPoint x: 357, endPoint y: 389, distance: 105.3
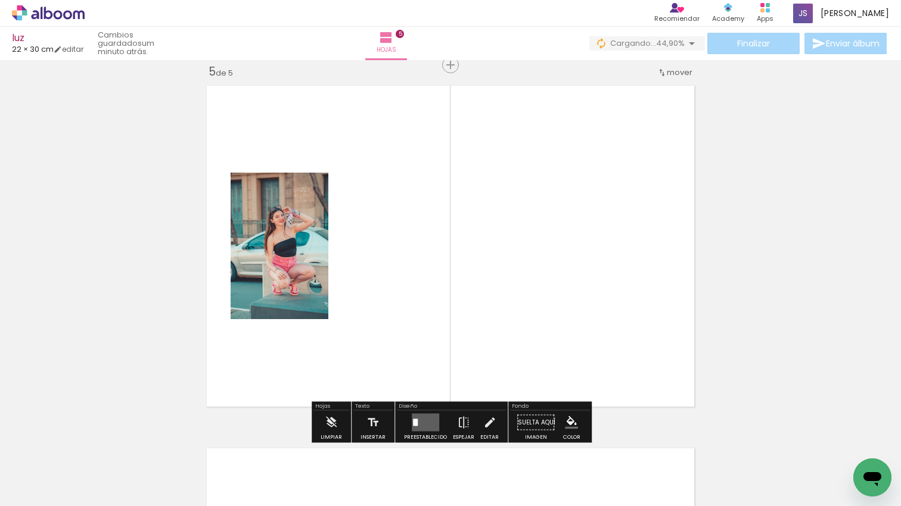
click at [374, 284] on quentale-workspace at bounding box center [450, 253] width 901 height 506
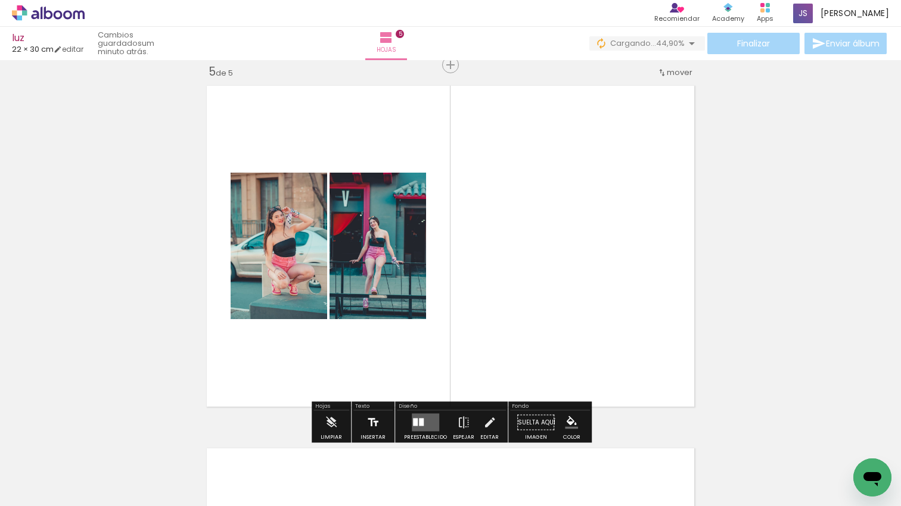
drag, startPoint x: 306, startPoint y: 433, endPoint x: 381, endPoint y: 418, distance: 76.6
click at [369, 301] on quentale-workspace at bounding box center [450, 253] width 901 height 506
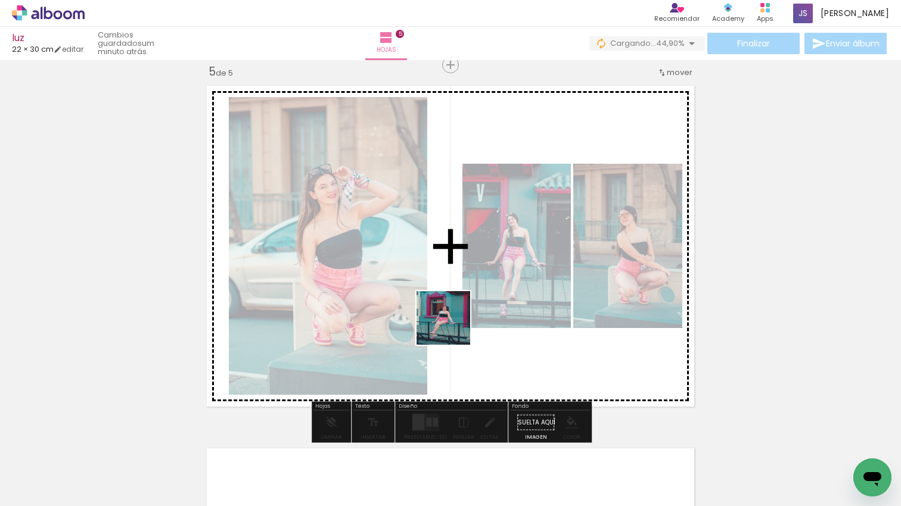
drag, startPoint x: 451, startPoint y: 332, endPoint x: 505, endPoint y: 410, distance: 94.2
click at [452, 326] on quentale-workspace at bounding box center [450, 253] width 901 height 506
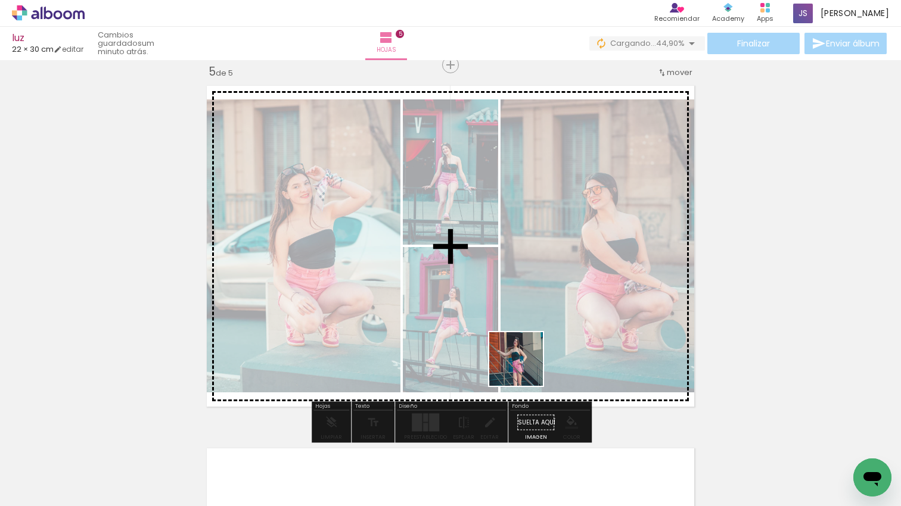
drag, startPoint x: 525, startPoint y: 368, endPoint x: 555, endPoint y: 441, distance: 79.1
click at [525, 368] on quentale-workspace at bounding box center [450, 253] width 901 height 506
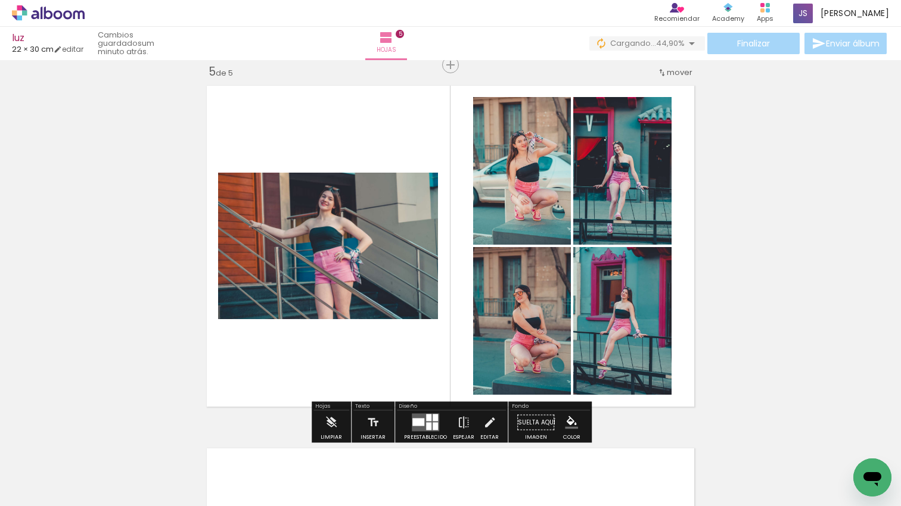
click at [564, 368] on quentale-workspace at bounding box center [450, 253] width 901 height 506
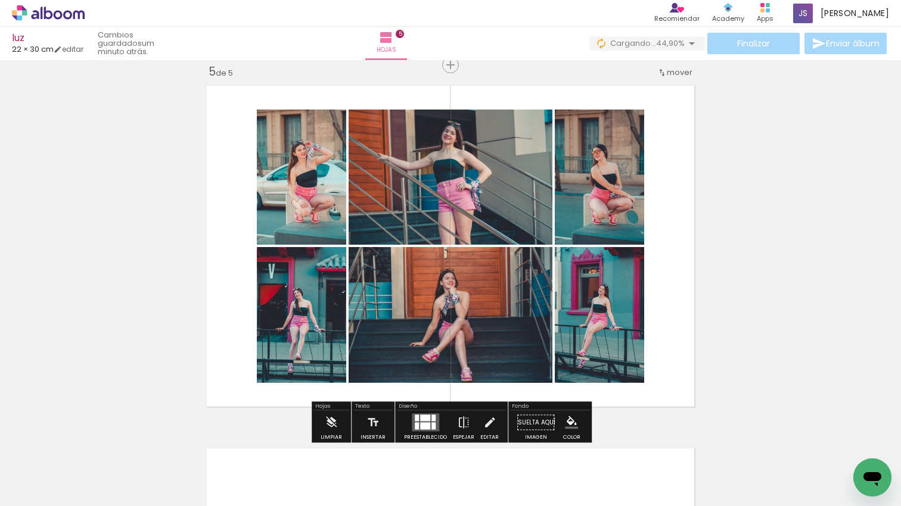
drag, startPoint x: 620, startPoint y: 411, endPoint x: 657, endPoint y: 430, distance: 40.8
click at [604, 324] on quentale-workspace at bounding box center [450, 253] width 901 height 506
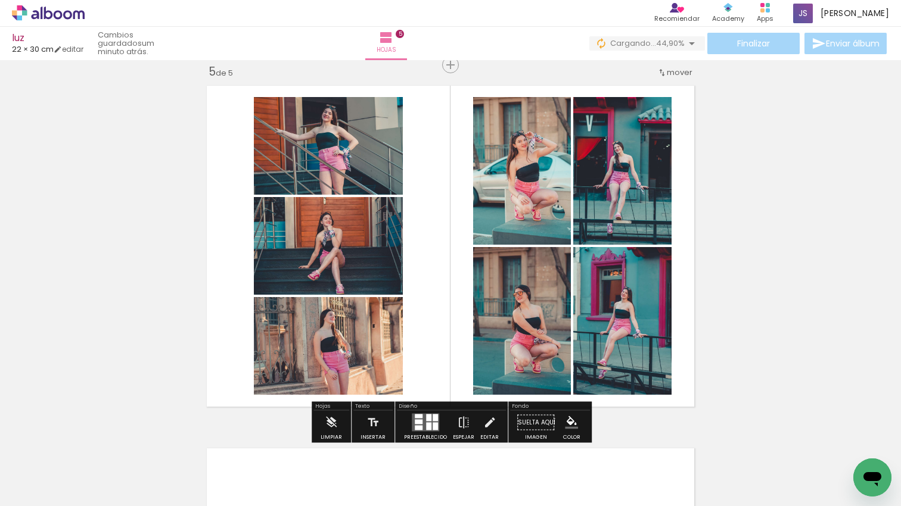
drag, startPoint x: 614, startPoint y: 368, endPoint x: 598, endPoint y: 359, distance: 18.4
click at [598, 354] on quentale-workspace at bounding box center [450, 253] width 901 height 506
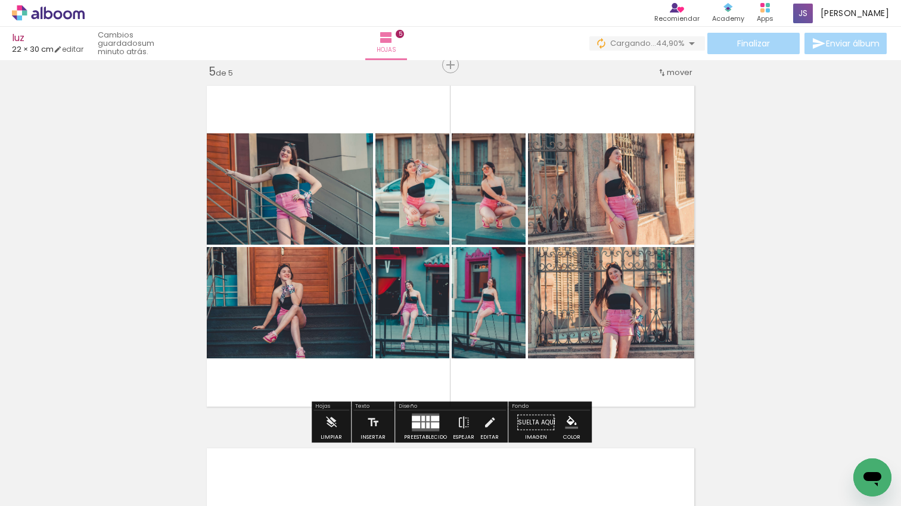
drag, startPoint x: 429, startPoint y: 422, endPoint x: 491, endPoint y: 382, distance: 73.4
click at [431, 423] on div at bounding box center [435, 426] width 8 height 6
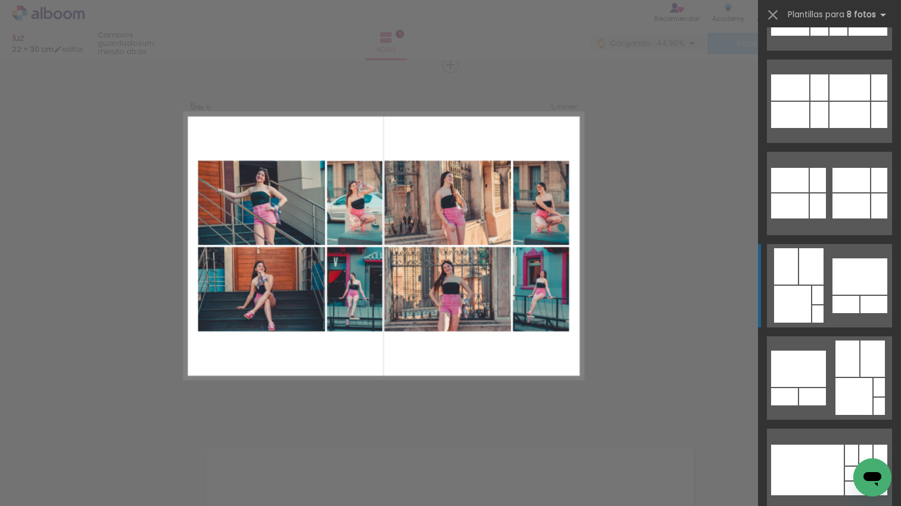
scroll to position [624, 0]
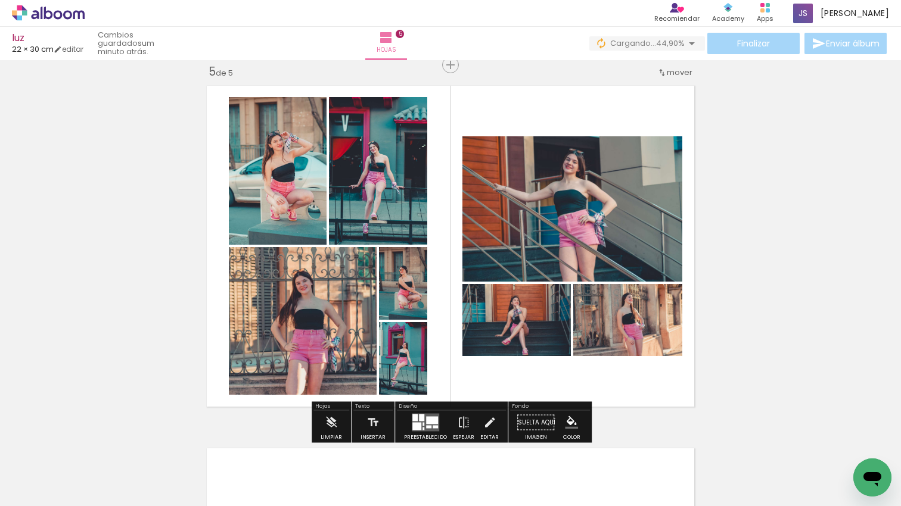
click at [413, 163] on div at bounding box center [377, 171] width 99 height 148
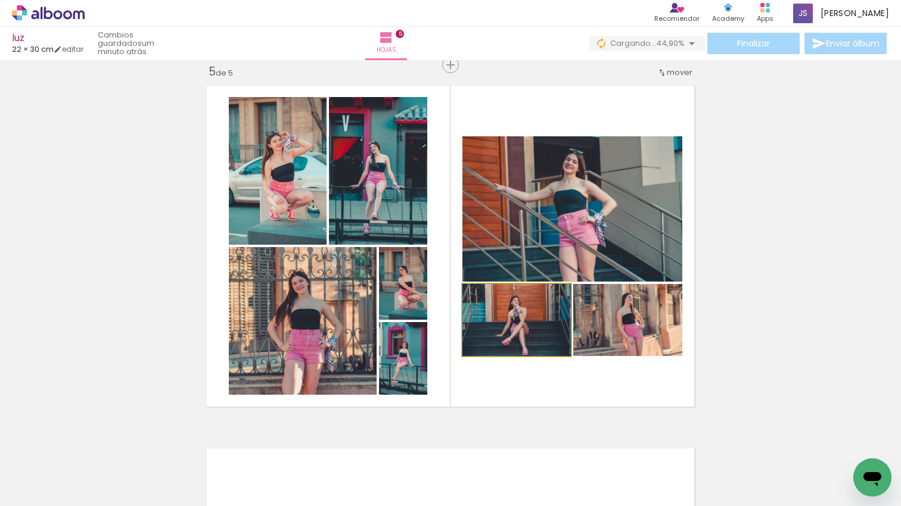
click at [541, 318] on quentale-photo at bounding box center [516, 320] width 108 height 72
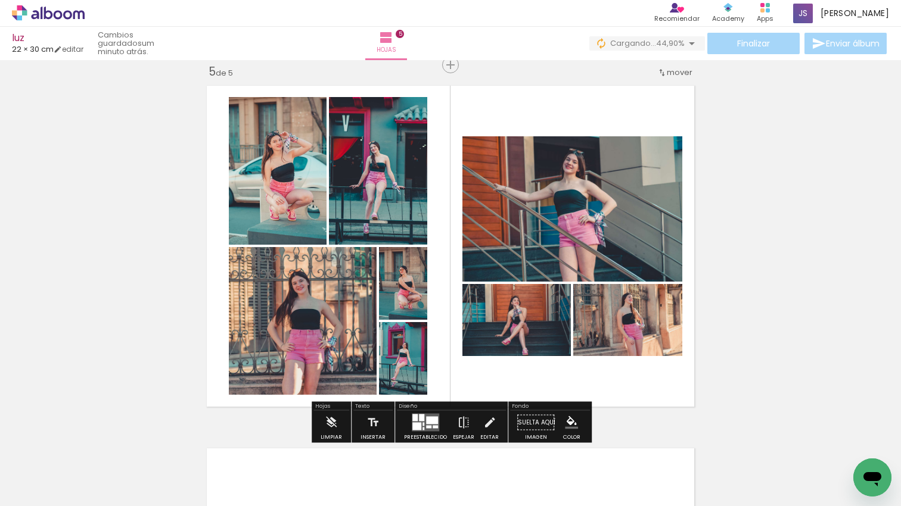
scroll to position [1466, 0]
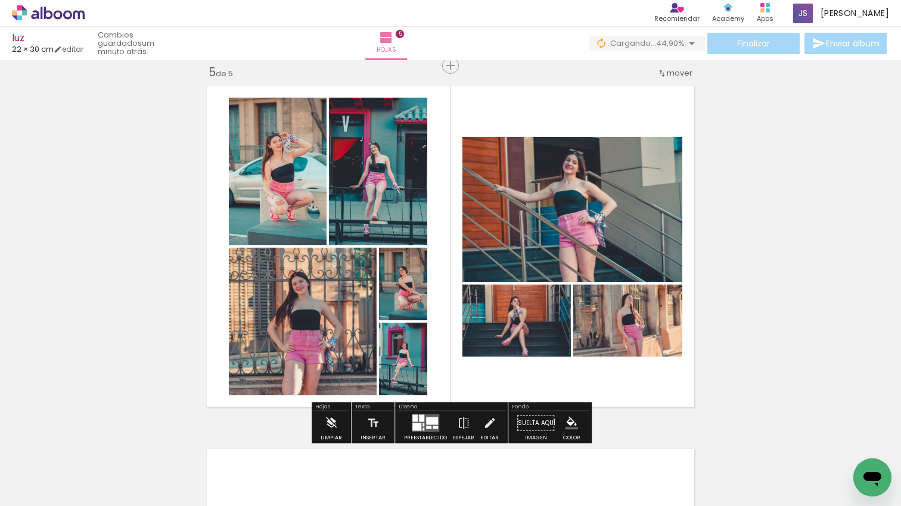
drag, startPoint x: 336, startPoint y: 318, endPoint x: 459, endPoint y: 321, distance: 123.4
click at [320, 313] on quentale-layouter at bounding box center [450, 246] width 499 height 333
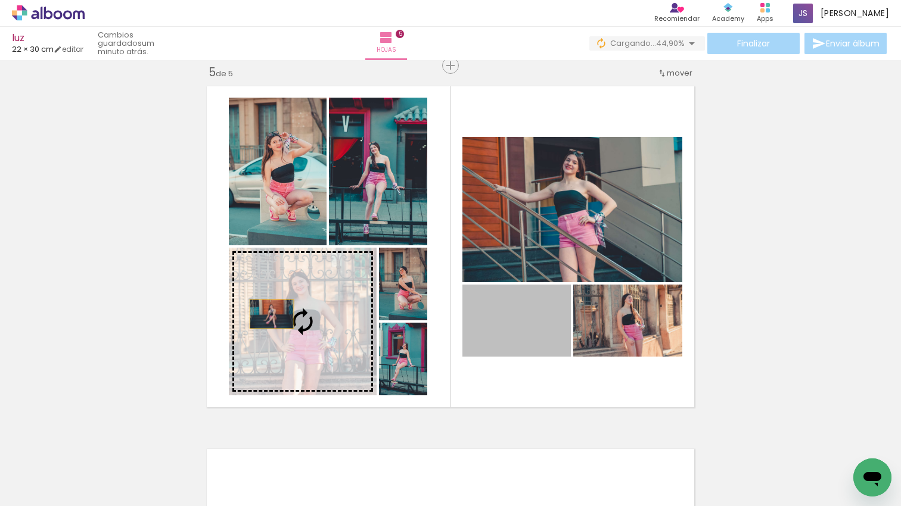
drag, startPoint x: 493, startPoint y: 327, endPoint x: 272, endPoint y: 314, distance: 221.4
click at [0, 0] on slot at bounding box center [0, 0] width 0 height 0
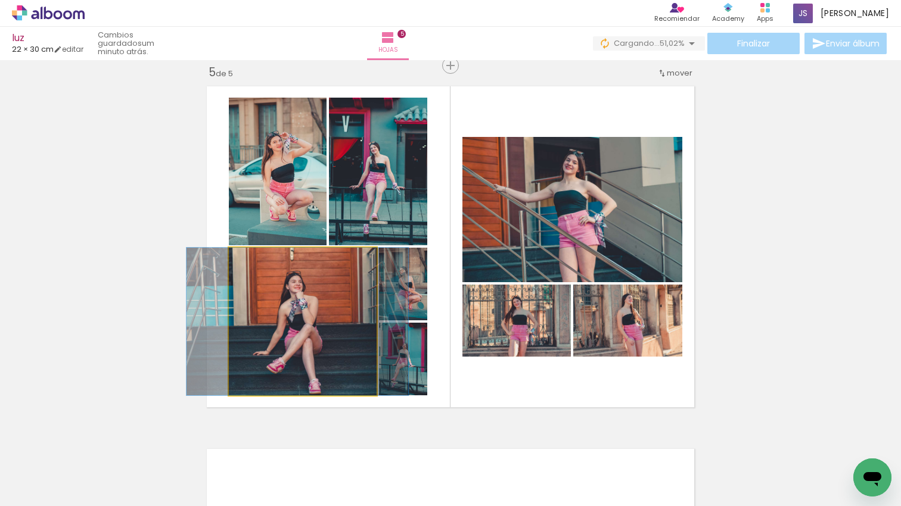
click at [305, 312] on div at bounding box center [297, 322] width 222 height 148
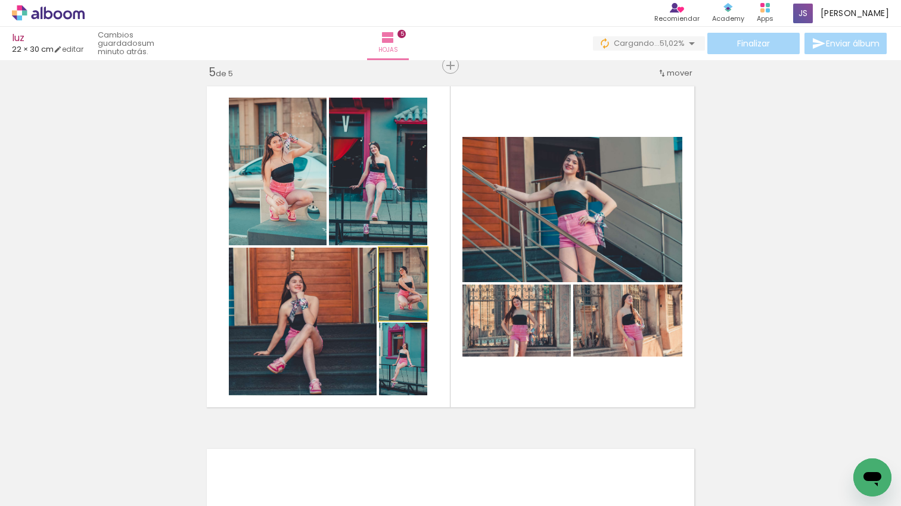
drag, startPoint x: 406, startPoint y: 298, endPoint x: 402, endPoint y: 364, distance: 66.3
click at [407, 299] on div at bounding box center [403, 284] width 48 height 73
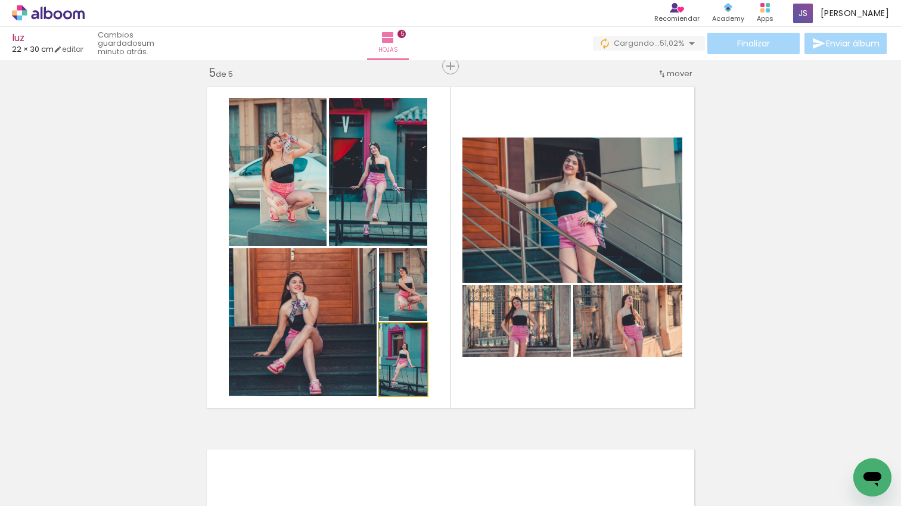
click at [402, 365] on quentale-photo at bounding box center [403, 359] width 48 height 73
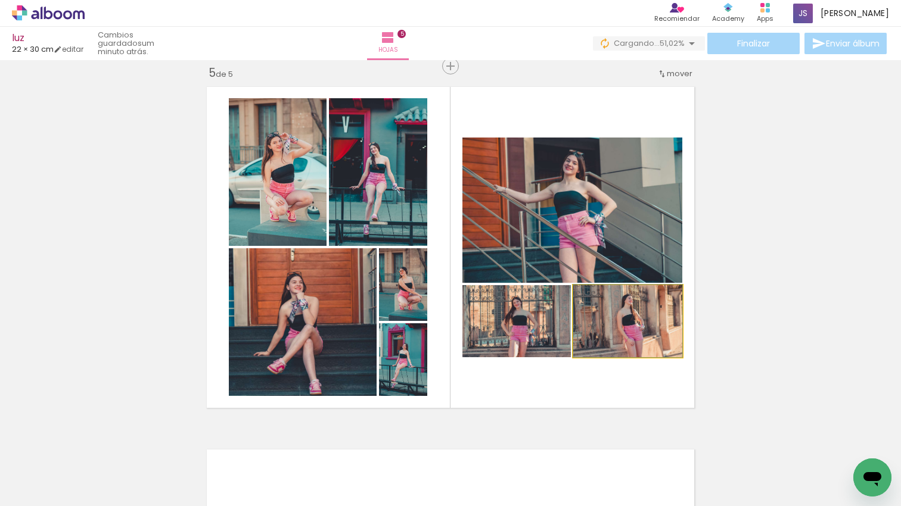
click at [665, 332] on quentale-photo at bounding box center [627, 321] width 109 height 72
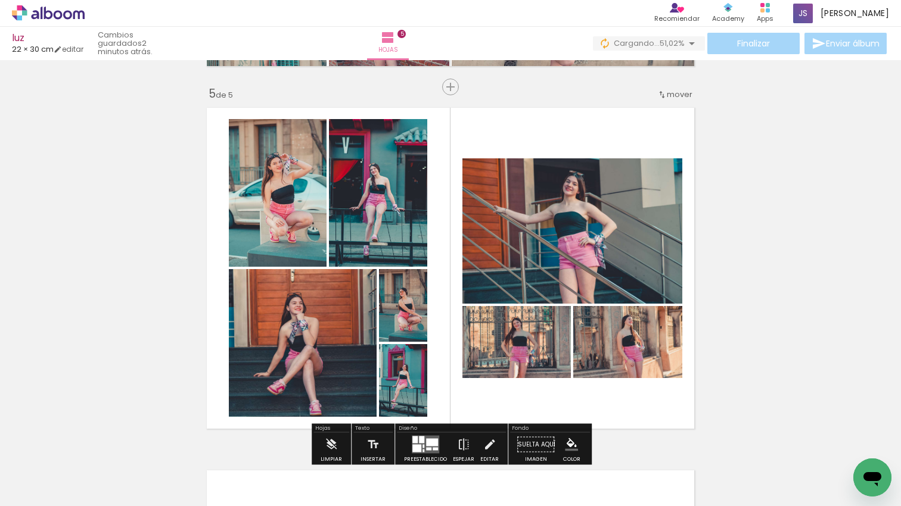
scroll to position [1447, 0]
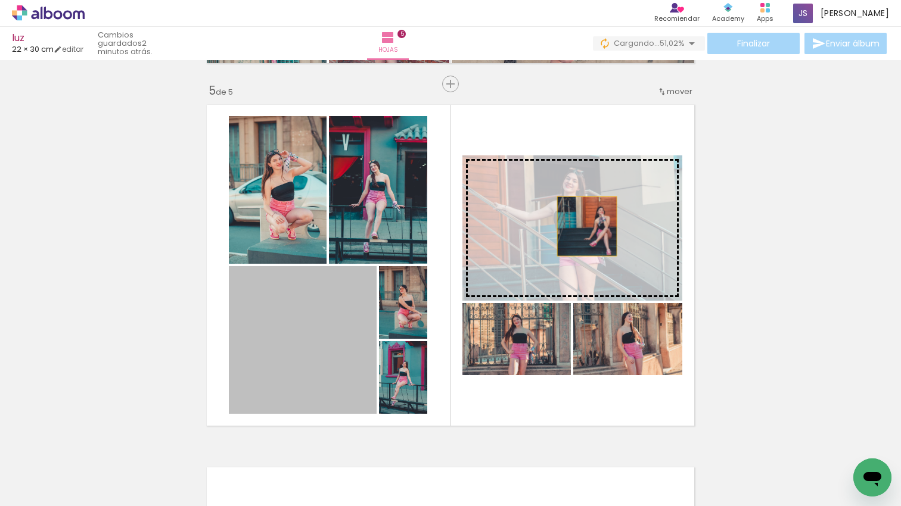
drag, startPoint x: 325, startPoint y: 344, endPoint x: 587, endPoint y: 226, distance: 286.9
click at [0, 0] on slot at bounding box center [0, 0] width 0 height 0
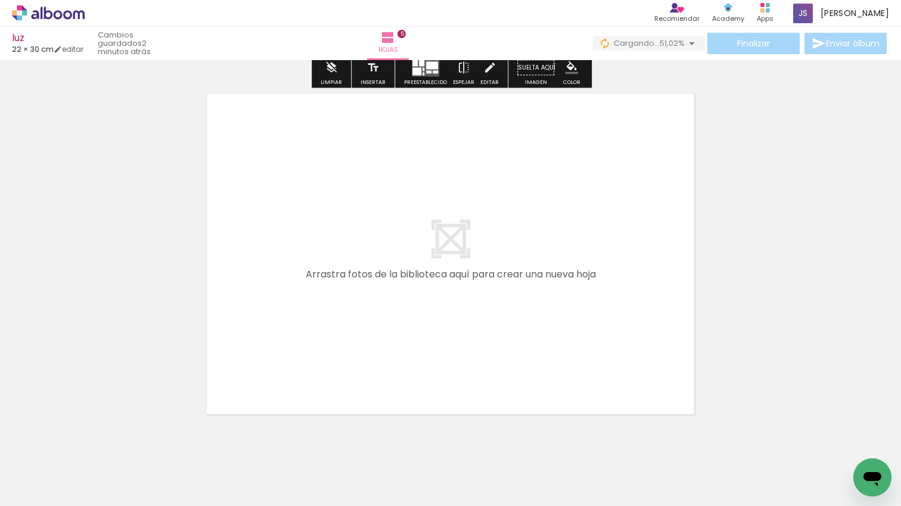
scroll to position [1830, 0]
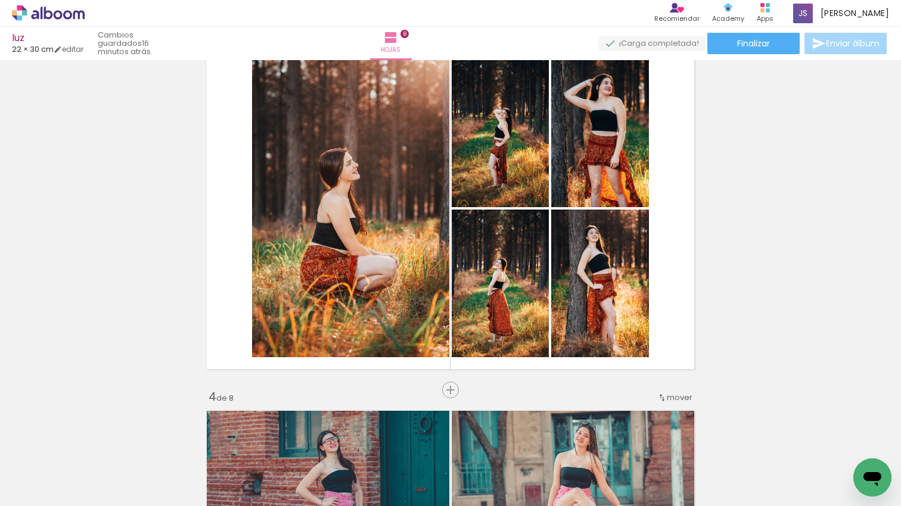
scroll to position [0, 2470]
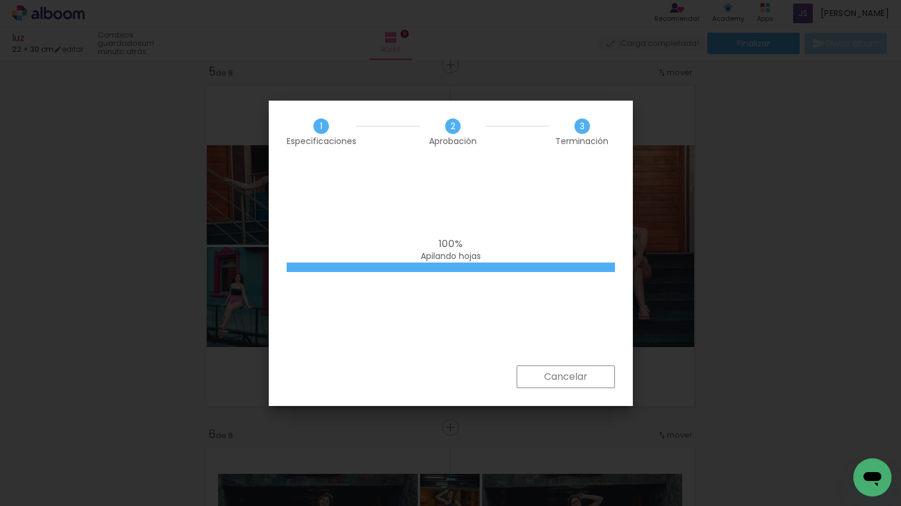
scroll to position [0, 2537]
click at [406, 324] on div "100% Apilando hojas" at bounding box center [451, 264] width 364 height 203
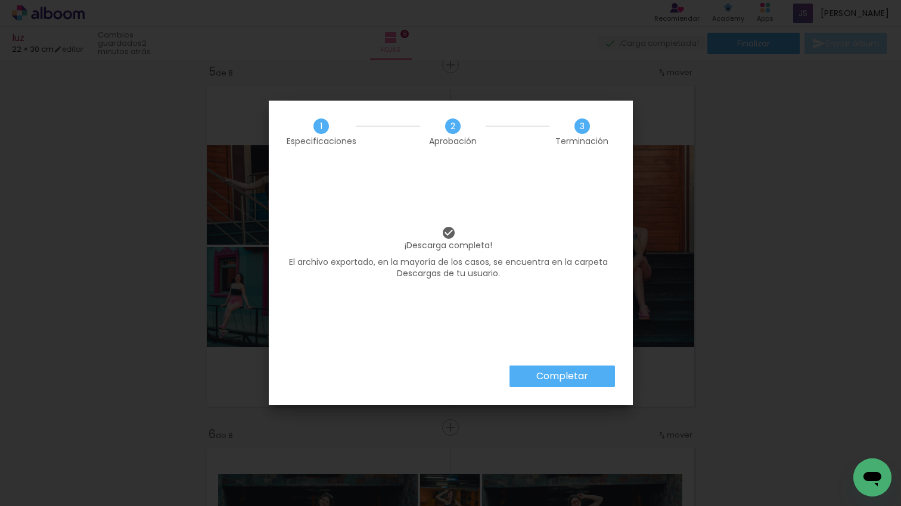
drag, startPoint x: 588, startPoint y: 375, endPoint x: 679, endPoint y: 201, distance: 196.4
click at [588, 375] on paper-button "Completar" at bounding box center [561, 376] width 105 height 21
